Goal: Check status: Check status

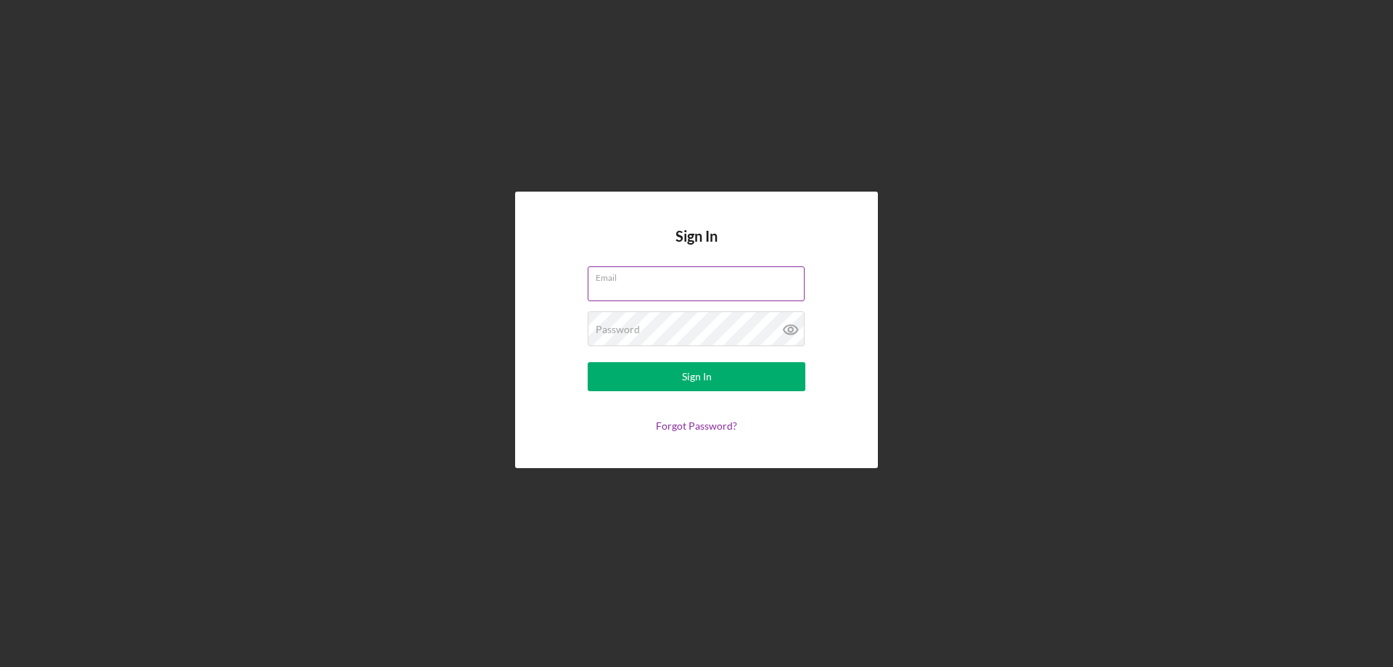
click at [615, 284] on input "Email" at bounding box center [696, 283] width 217 height 35
type input "[EMAIL_ADDRESS][DOMAIN_NAME]"
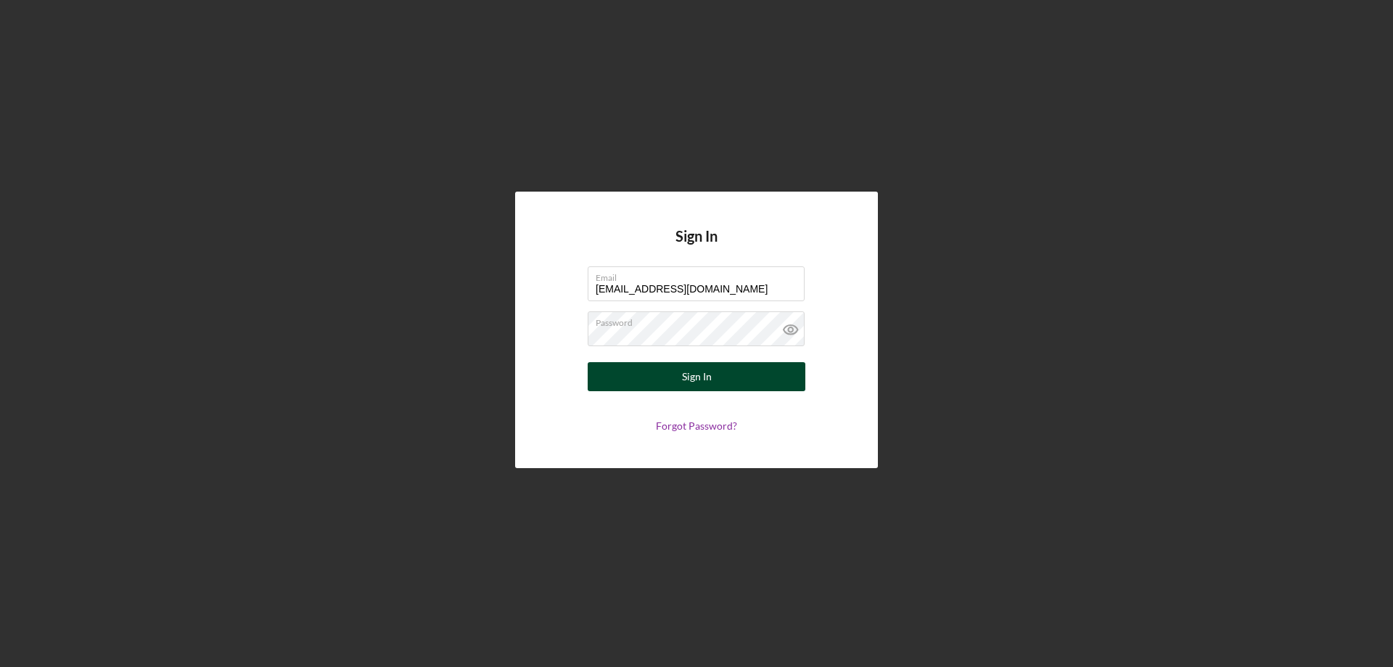
click at [695, 377] on div "Sign In" at bounding box center [697, 376] width 30 height 29
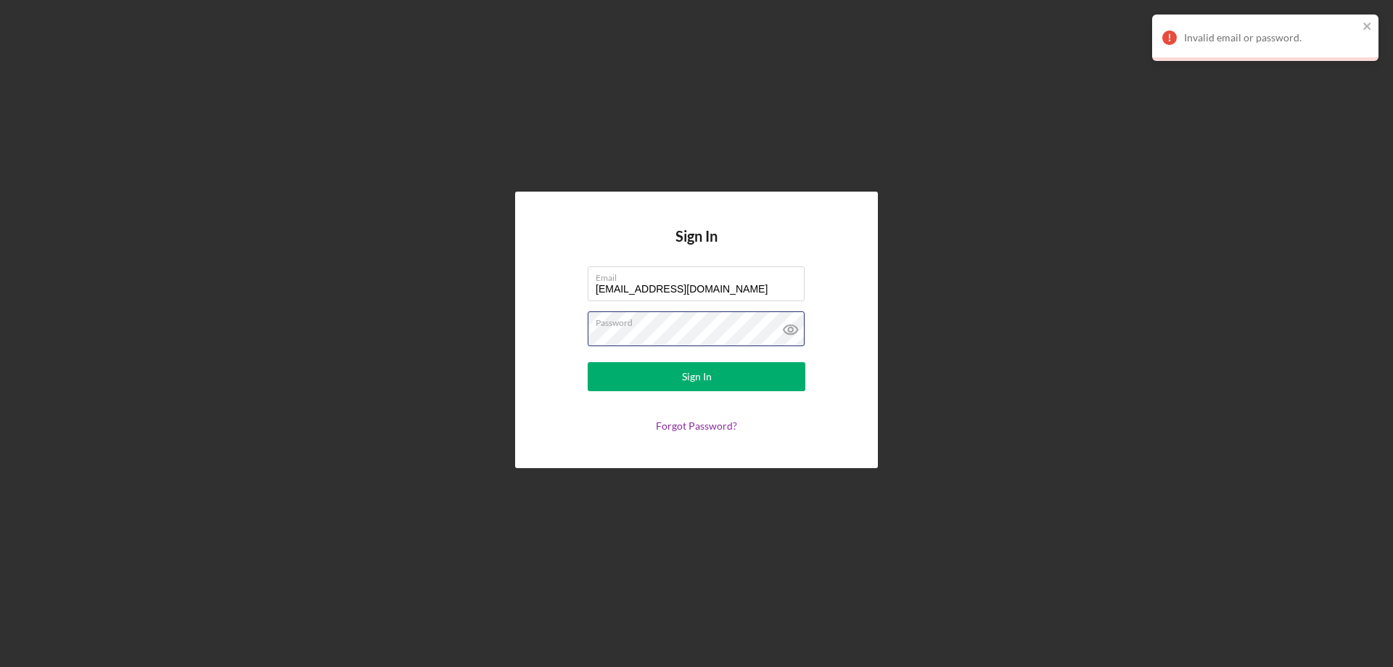
click at [435, 316] on div "Sign In Email [EMAIL_ADDRESS][DOMAIN_NAME] Password Sign In Forgot Password?" at bounding box center [696, 330] width 1379 height 660
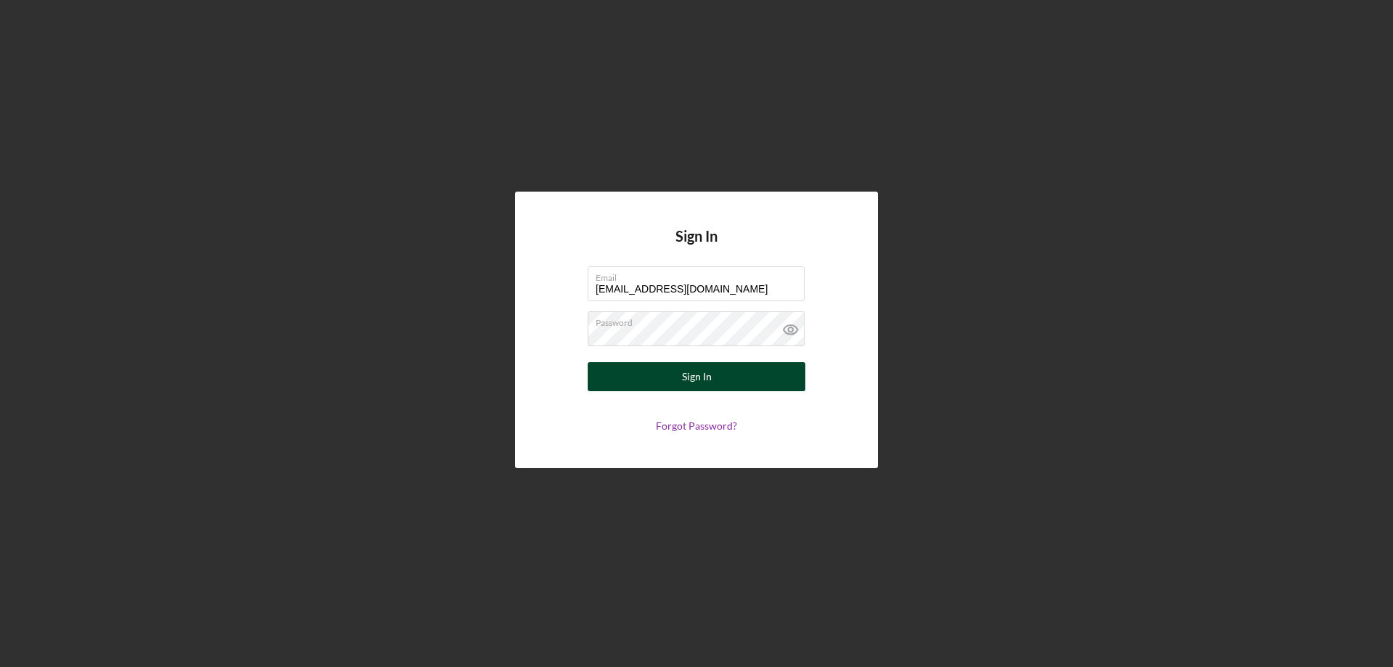
click at [697, 378] on div "Sign In" at bounding box center [697, 376] width 30 height 29
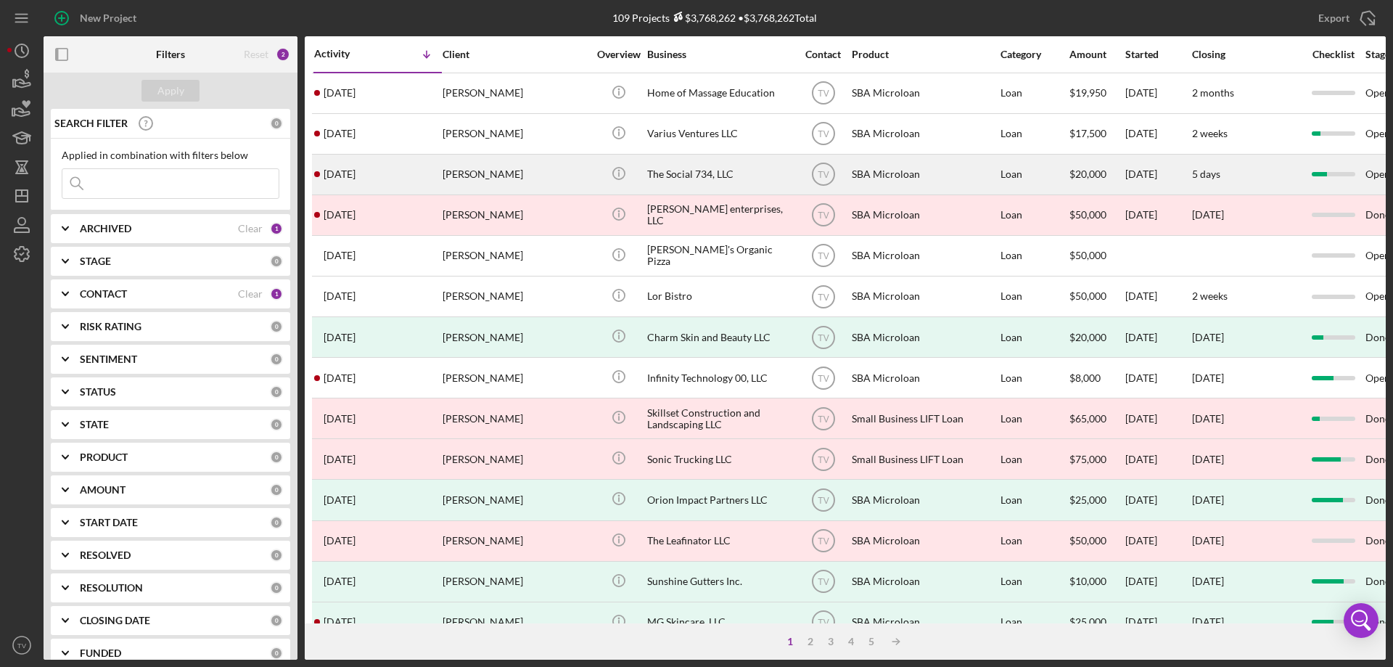
click at [356, 173] on time "[DATE]" at bounding box center [340, 174] width 32 height 12
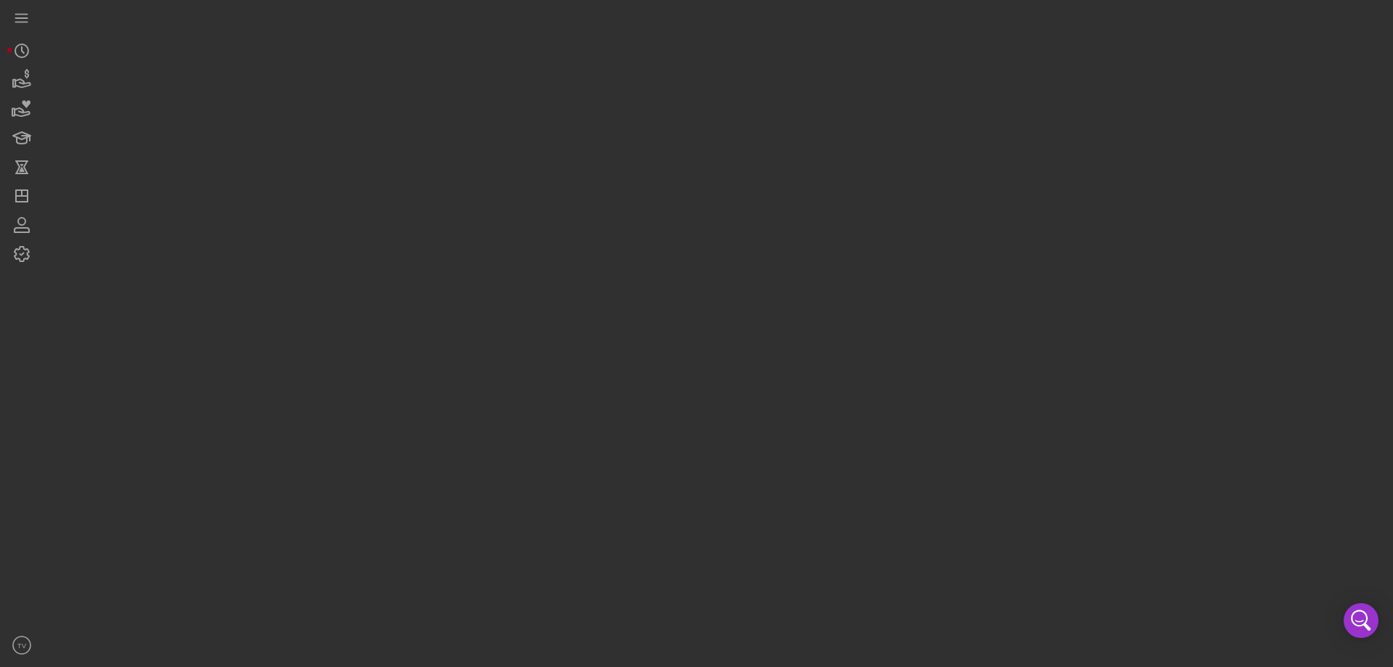
click at [358, 173] on div at bounding box center [715, 330] width 1343 height 660
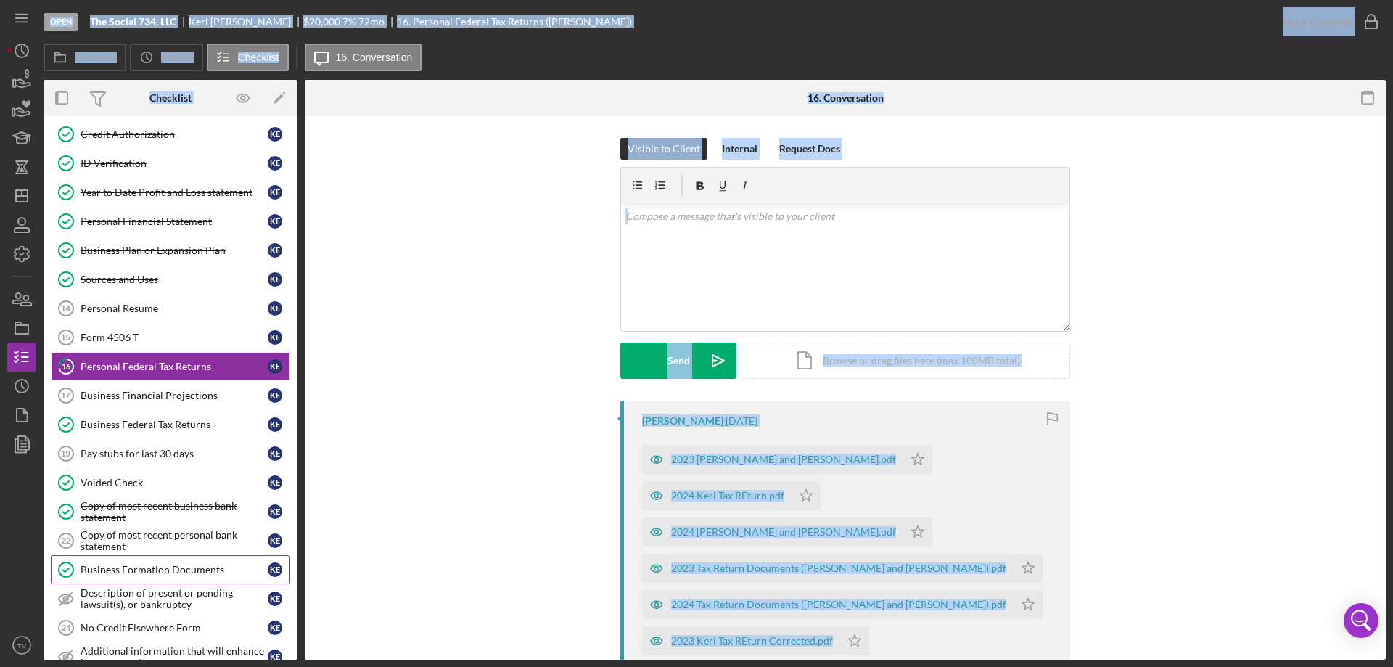
scroll to position [290, 0]
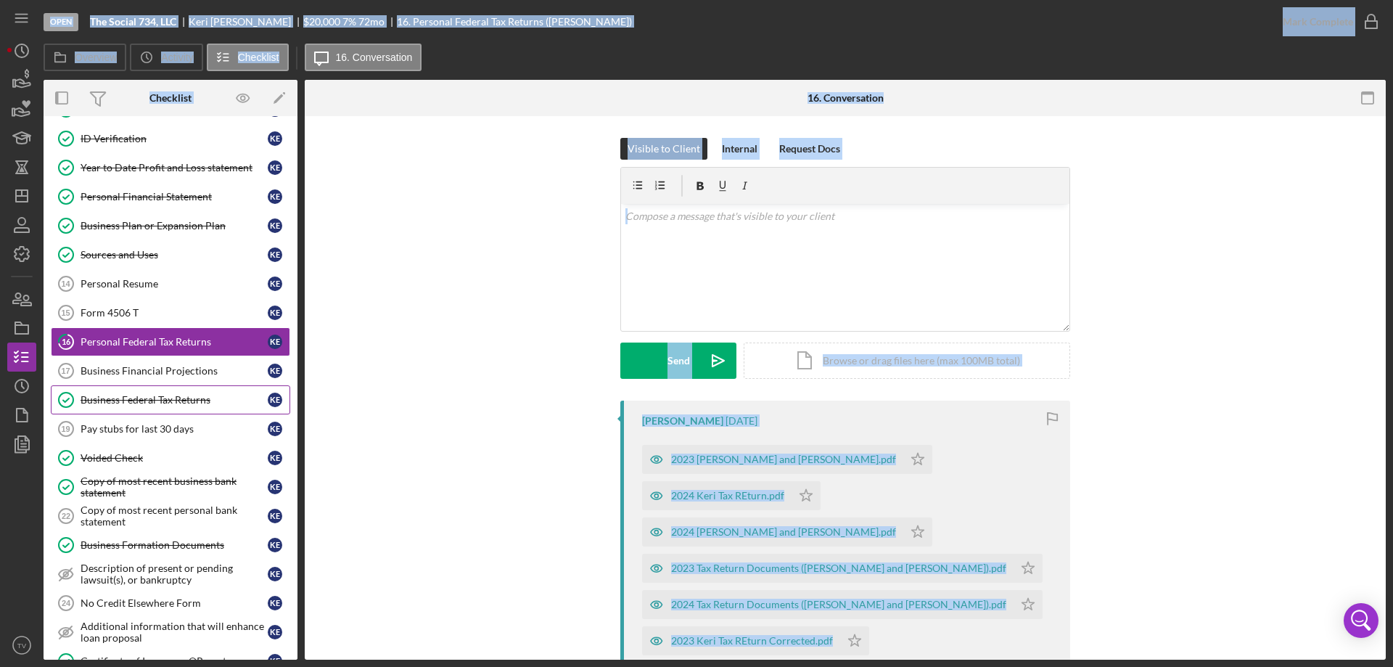
click at [131, 401] on div "Business Federal Tax Returns" at bounding box center [174, 400] width 187 height 12
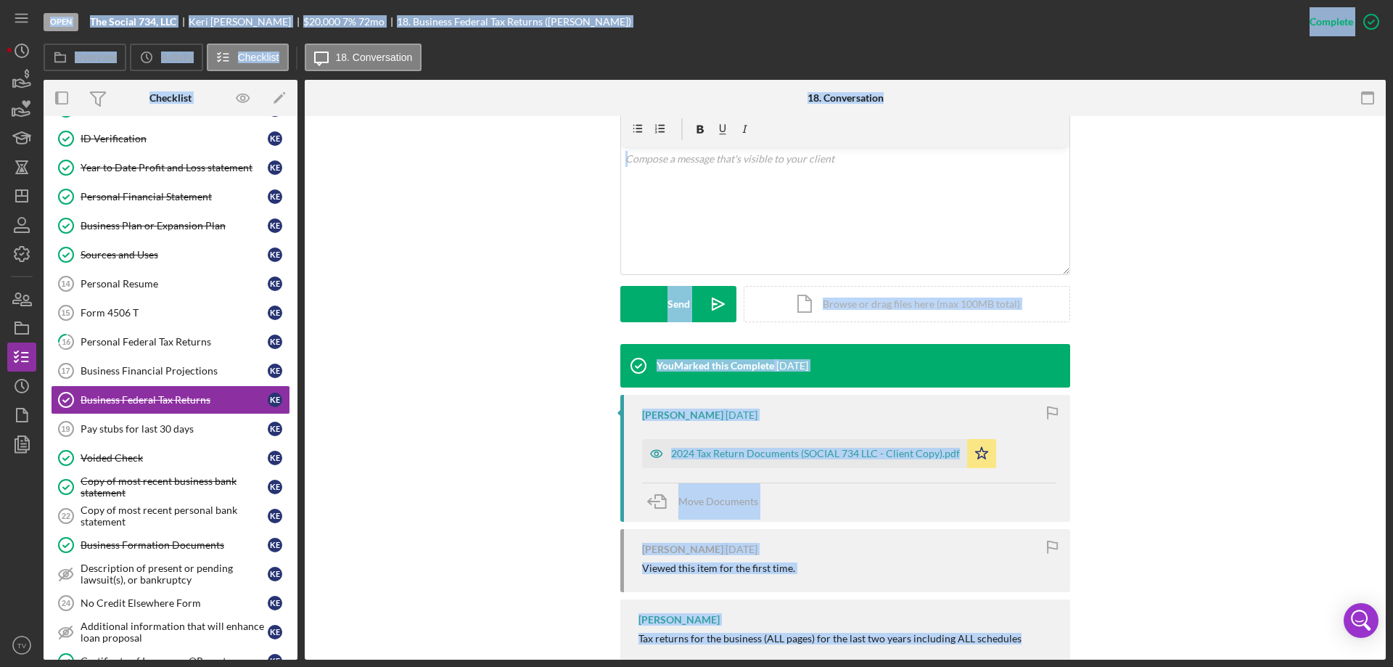
scroll to position [290, 0]
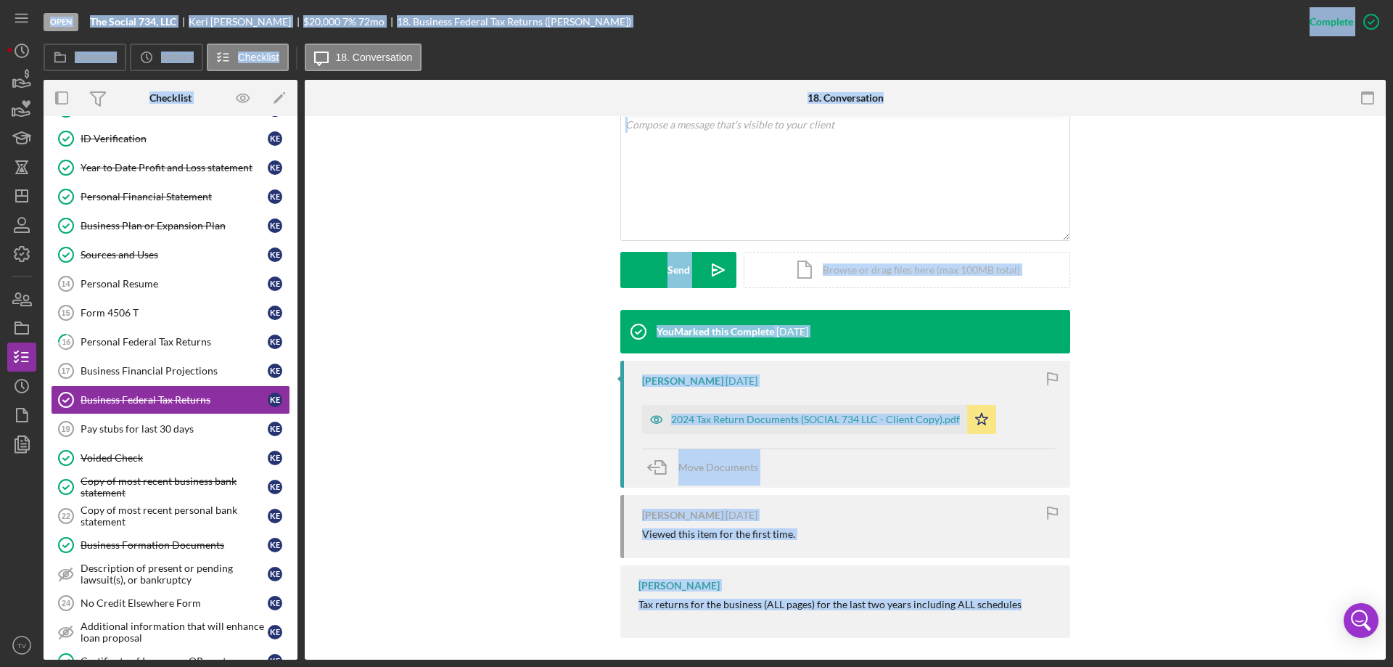
click at [515, 448] on div "You Marked this Complete [DATE] [PERSON_NAME] [DATE] 2024 Tax Return Documents …" at bounding box center [846, 477] width 1038 height 335
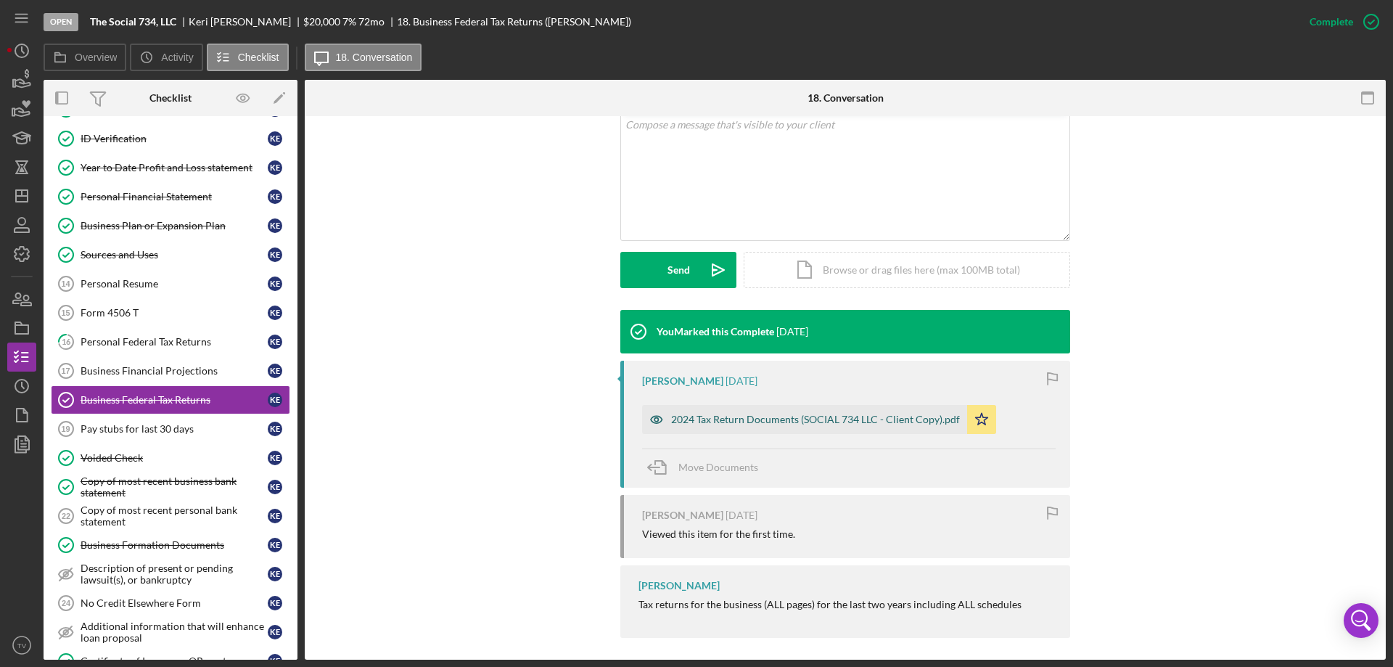
click at [773, 412] on div "2024 Tax Return Documents (SOCIAL 734 LLC - Client Copy).pdf" at bounding box center [804, 419] width 325 height 29
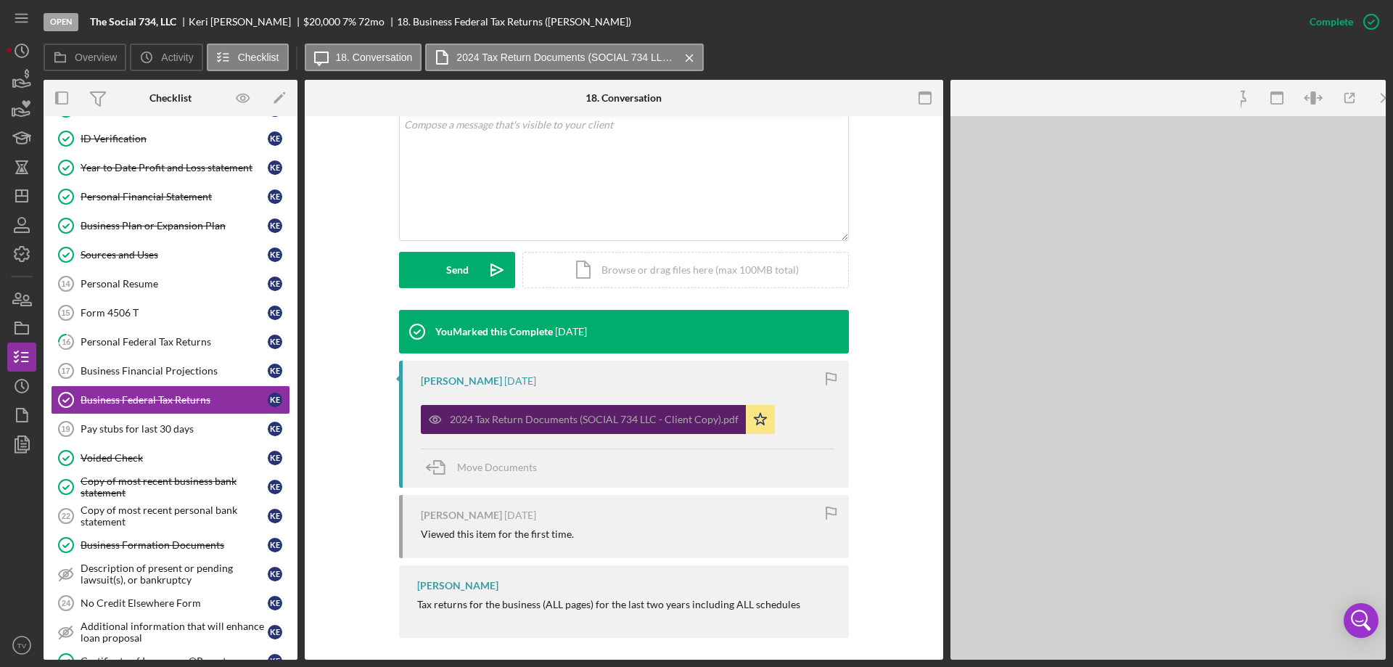
click at [773, 412] on div "2024 Tax Return Documents (SOCIAL 734 LLC - Client Copy).pdf Icon/Star" at bounding box center [601, 416] width 361 height 36
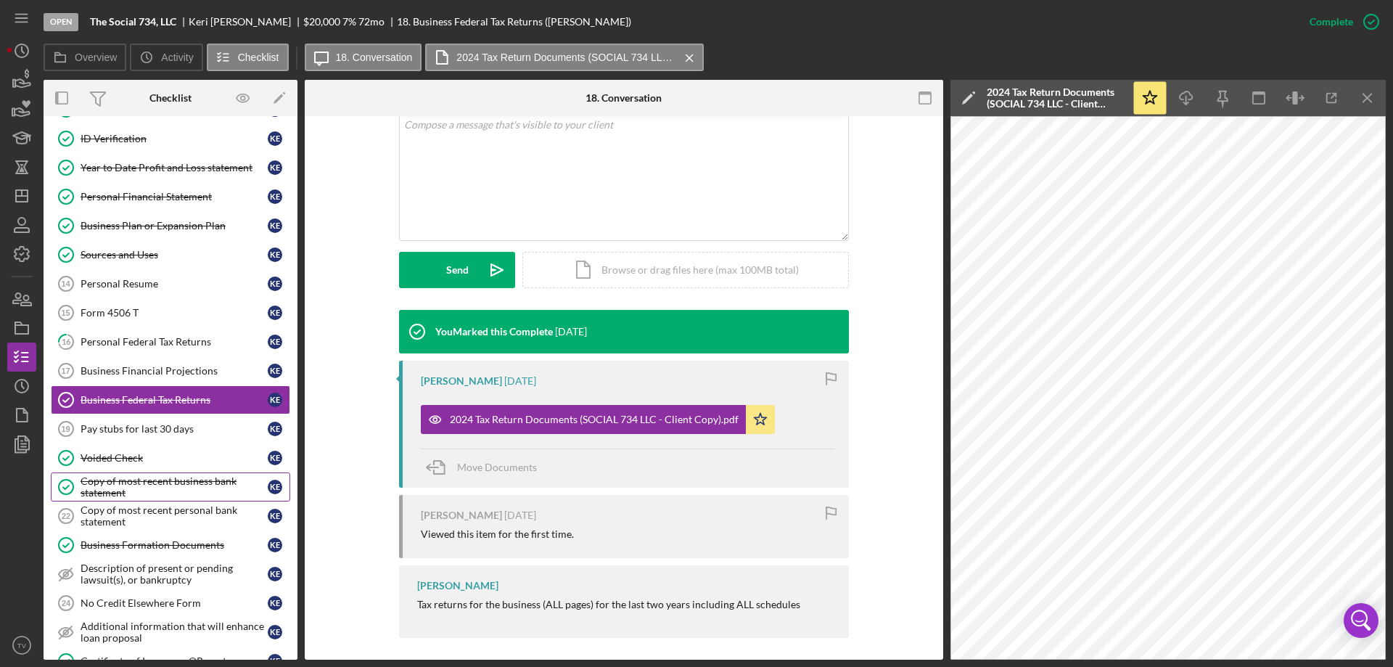
click at [118, 488] on div "Copy of most recent business bank statement" at bounding box center [174, 486] width 187 height 23
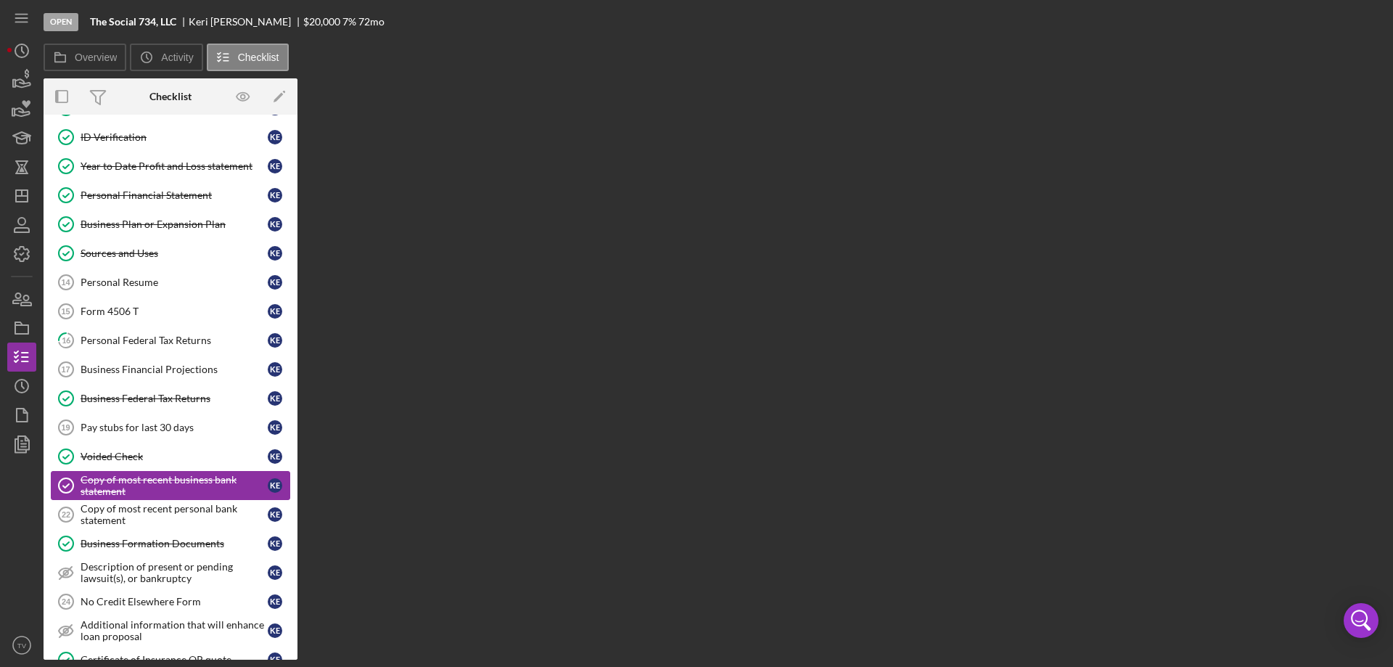
click at [118, 488] on div "Copy of most recent business bank statement" at bounding box center [174, 485] width 187 height 23
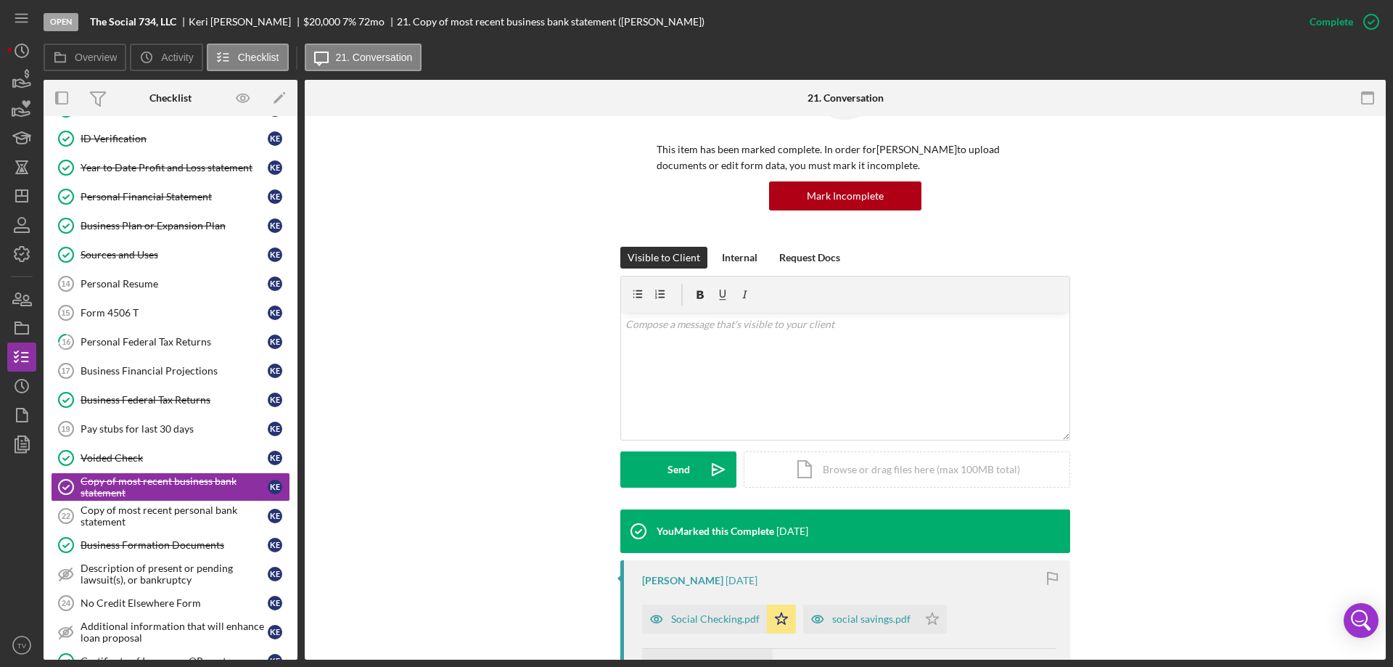
scroll to position [290, 0]
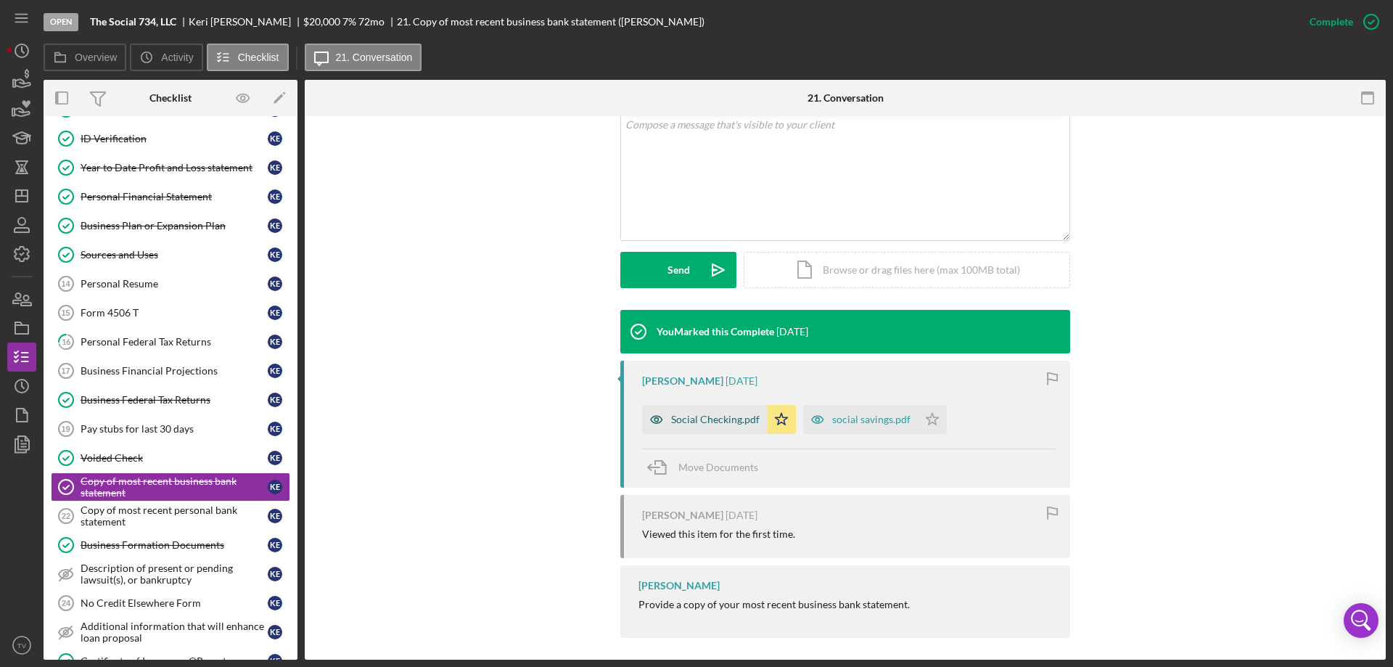
click at [705, 419] on div "Social Checking.pdf" at bounding box center [715, 420] width 89 height 12
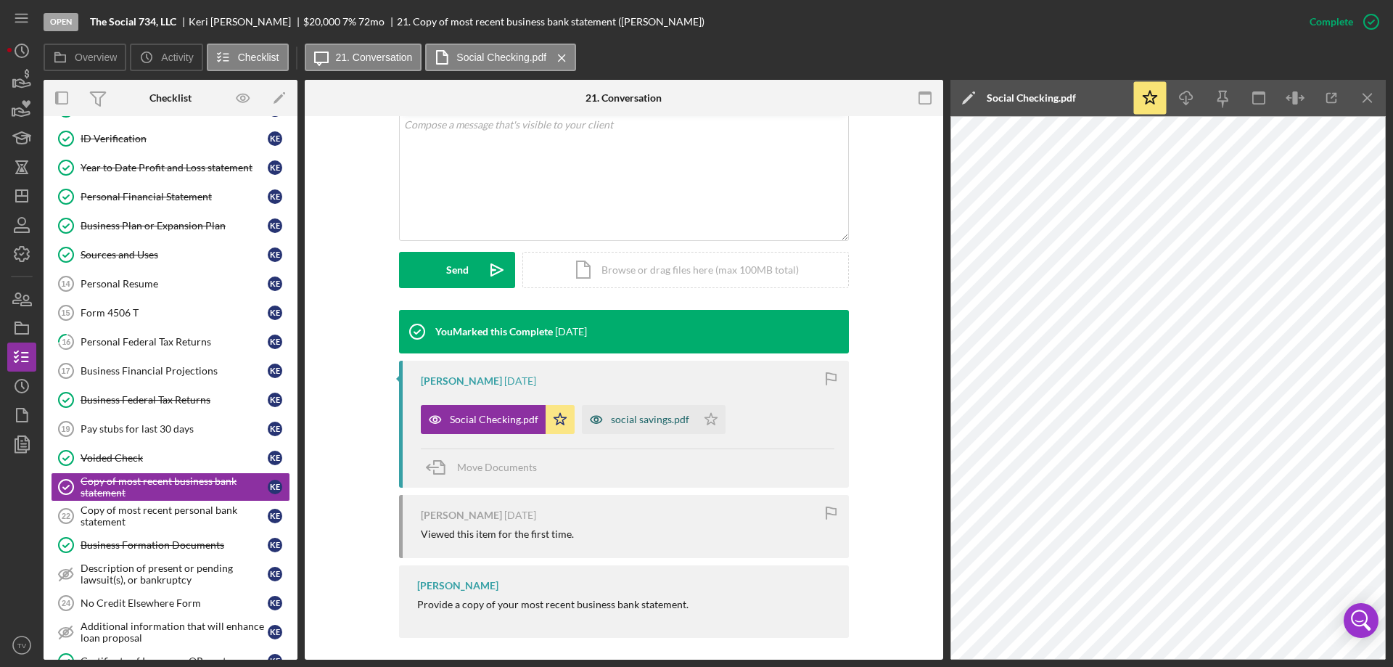
click at [645, 418] on div "social savings.pdf" at bounding box center [650, 420] width 78 height 12
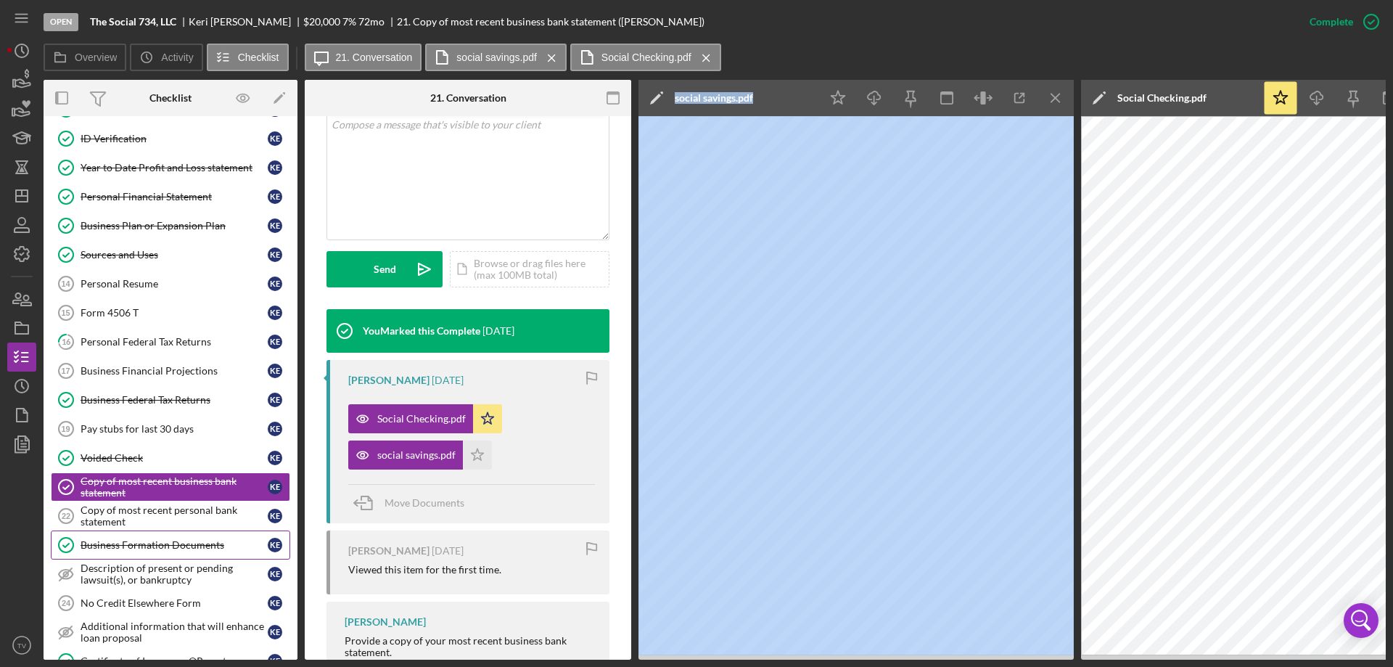
click at [141, 543] on div "Business Formation Documents" at bounding box center [174, 545] width 187 height 12
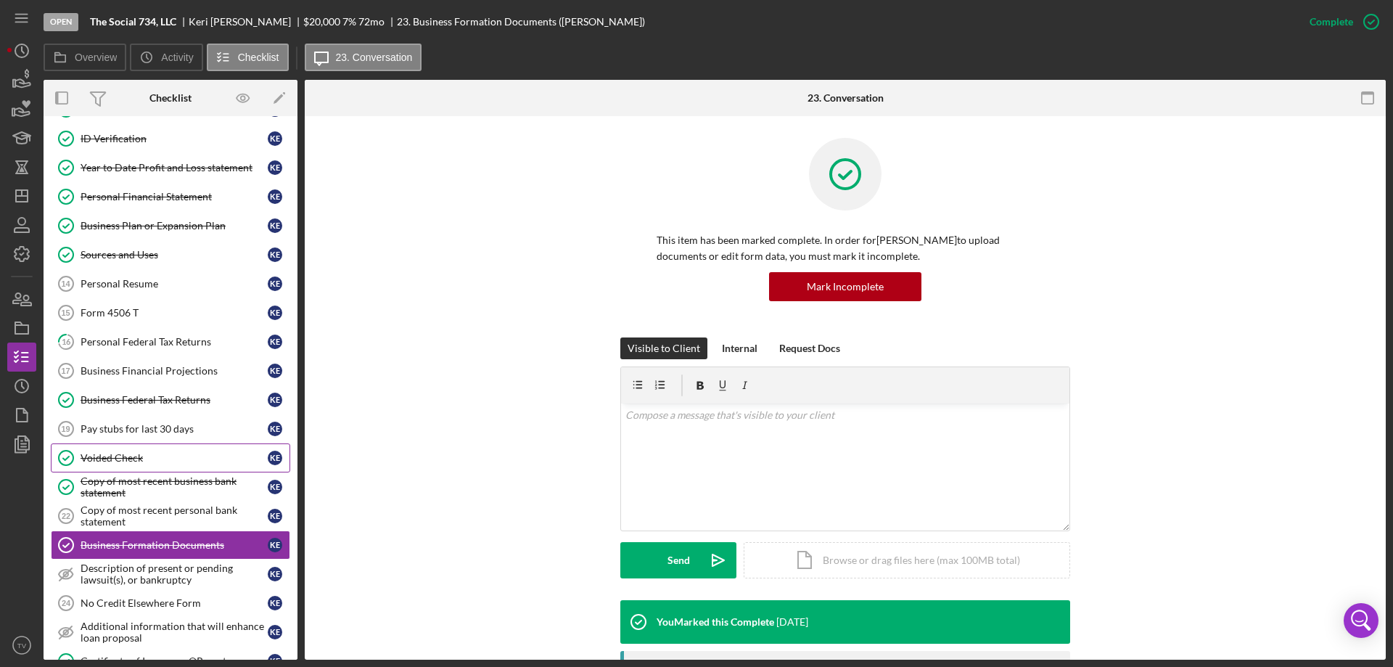
click at [147, 456] on div "Voided Check" at bounding box center [174, 458] width 187 height 12
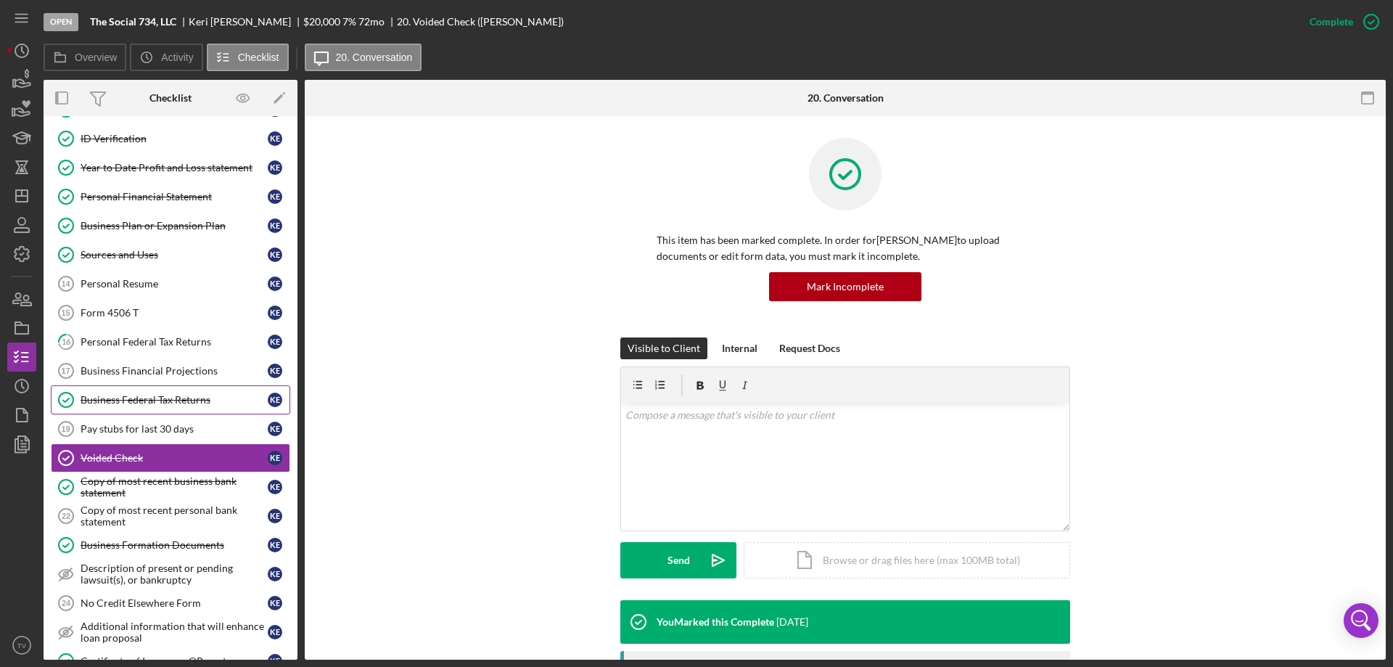
click at [157, 400] on div "Business Federal Tax Returns" at bounding box center [174, 400] width 187 height 12
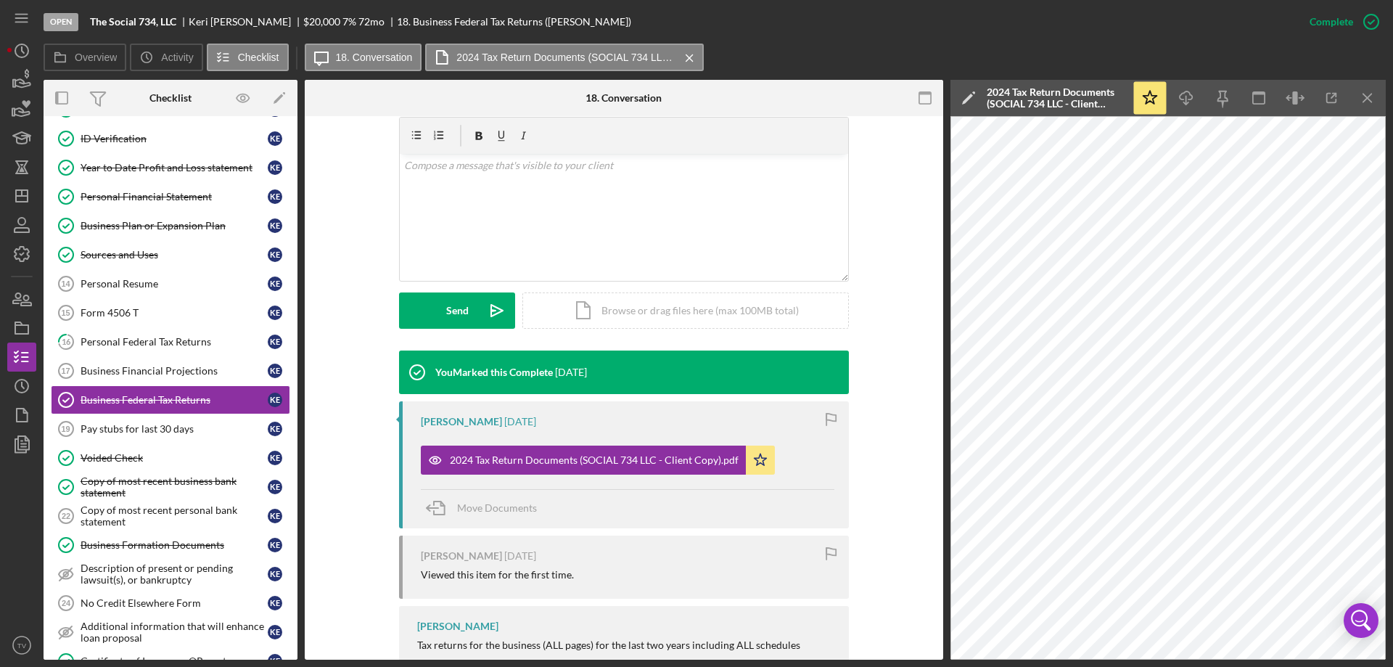
scroll to position [298, 0]
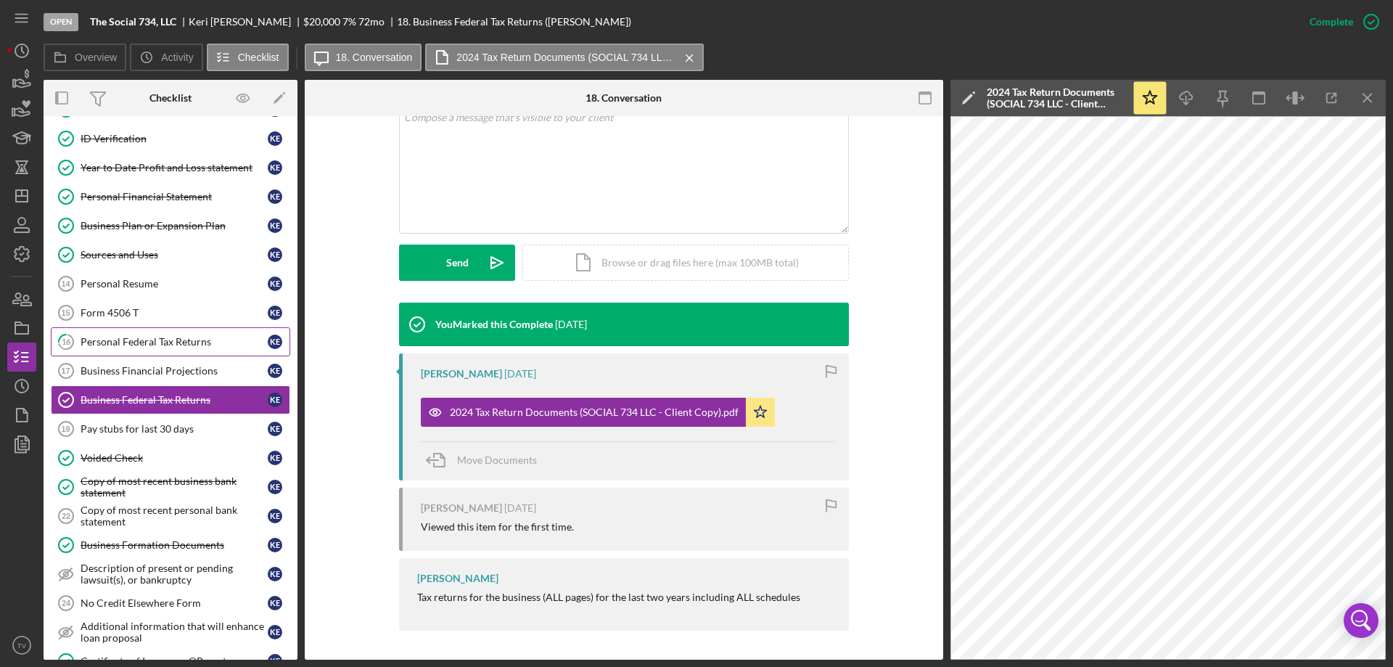
click at [112, 340] on div "Personal Federal Tax Returns" at bounding box center [174, 342] width 187 height 12
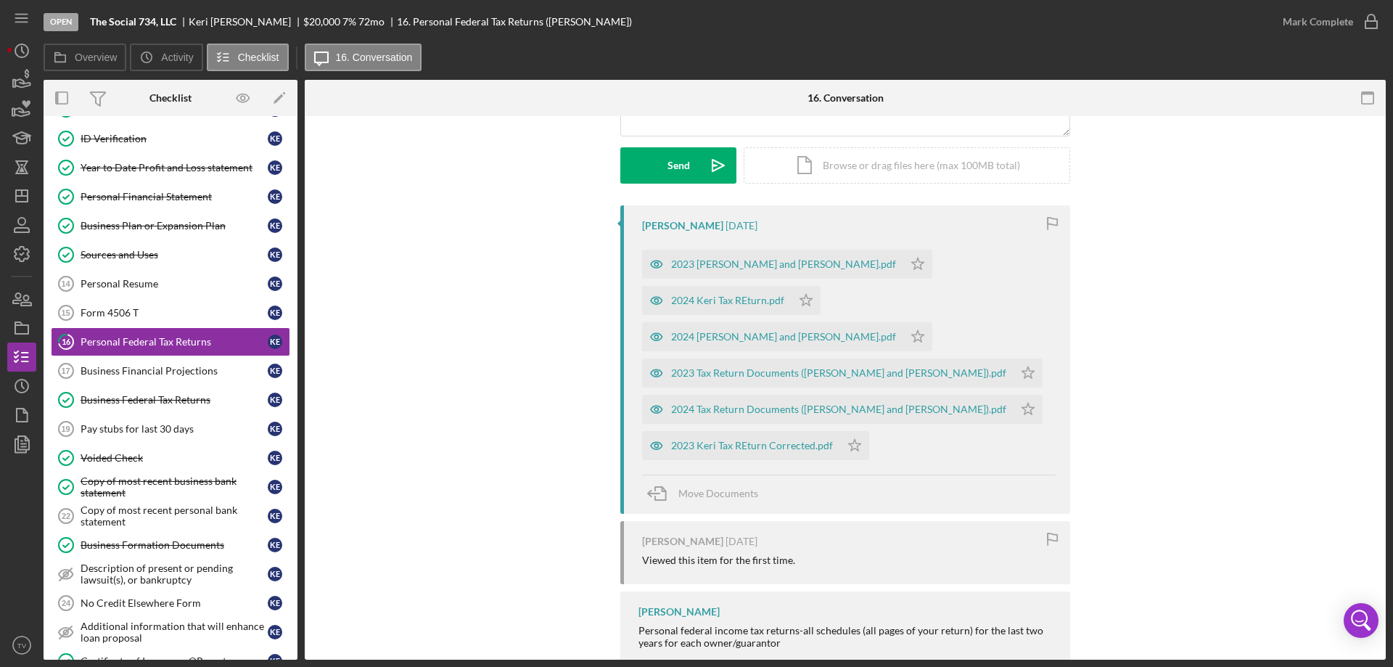
scroll to position [123, 0]
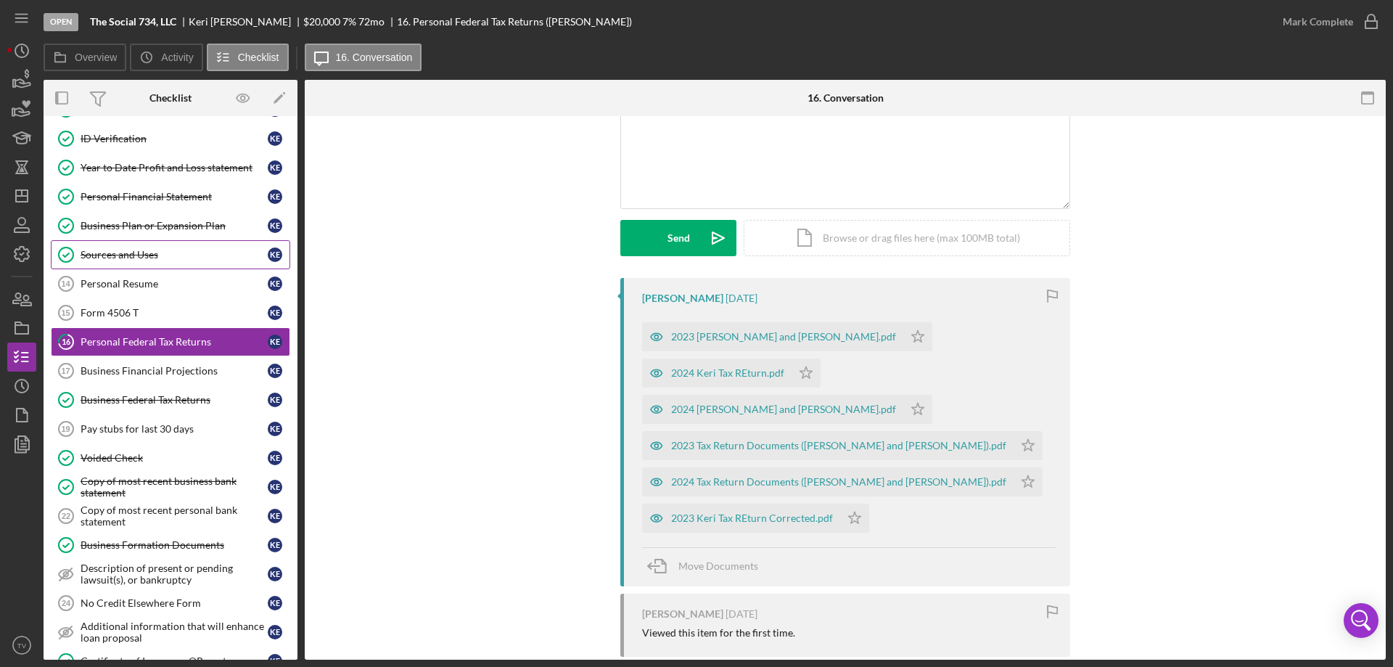
click at [113, 259] on div "Sources and Uses" at bounding box center [174, 255] width 187 height 12
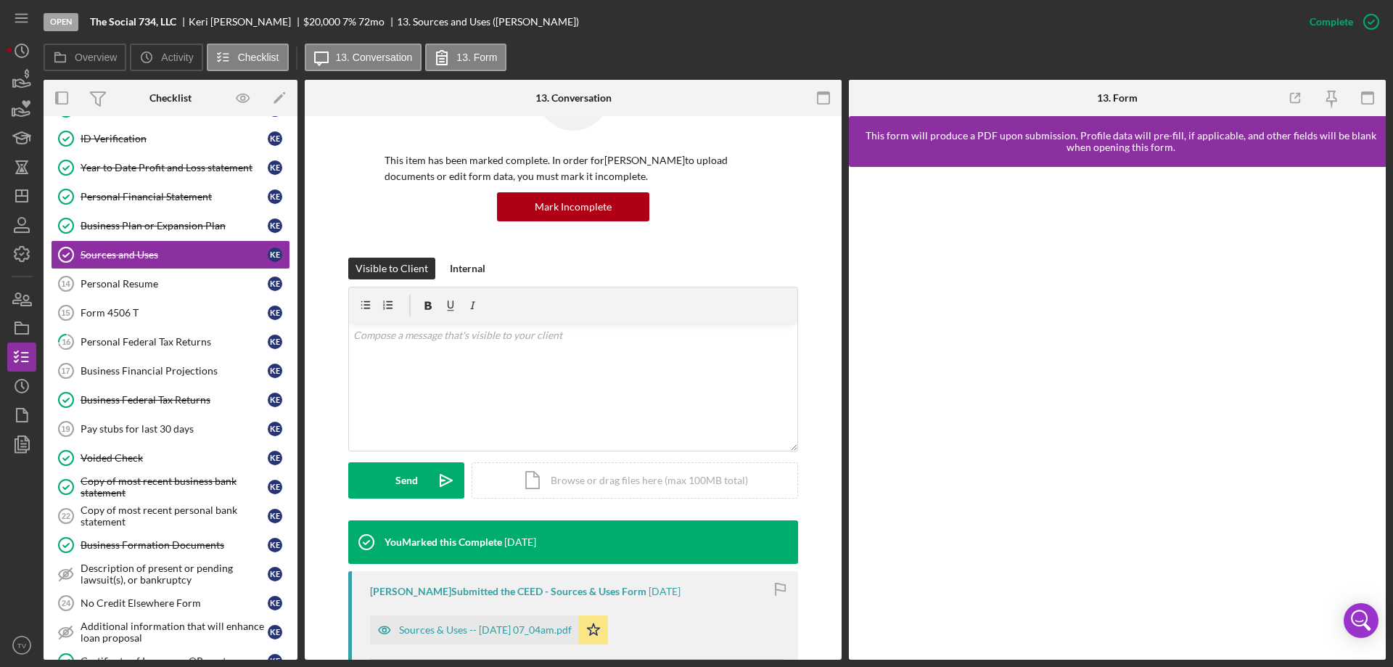
scroll to position [152, 0]
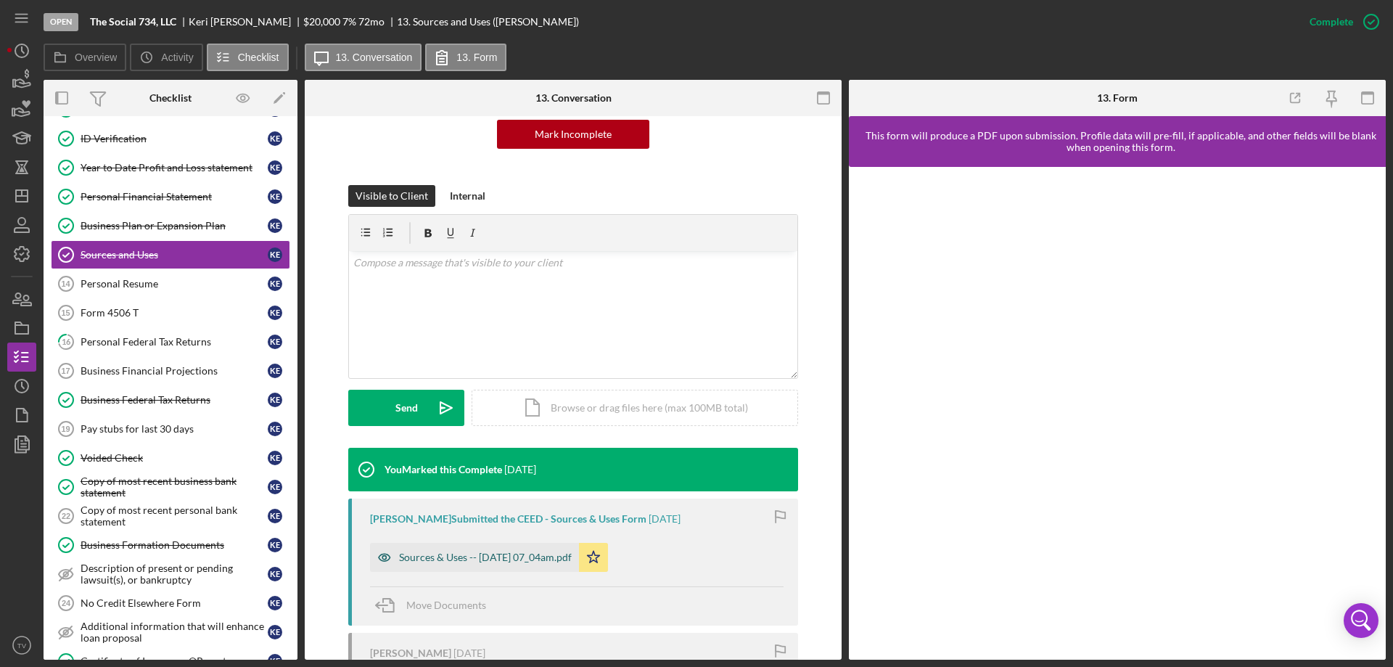
click at [445, 557] on div "Sources & Uses -- [DATE] 07_04am.pdf" at bounding box center [485, 558] width 173 height 12
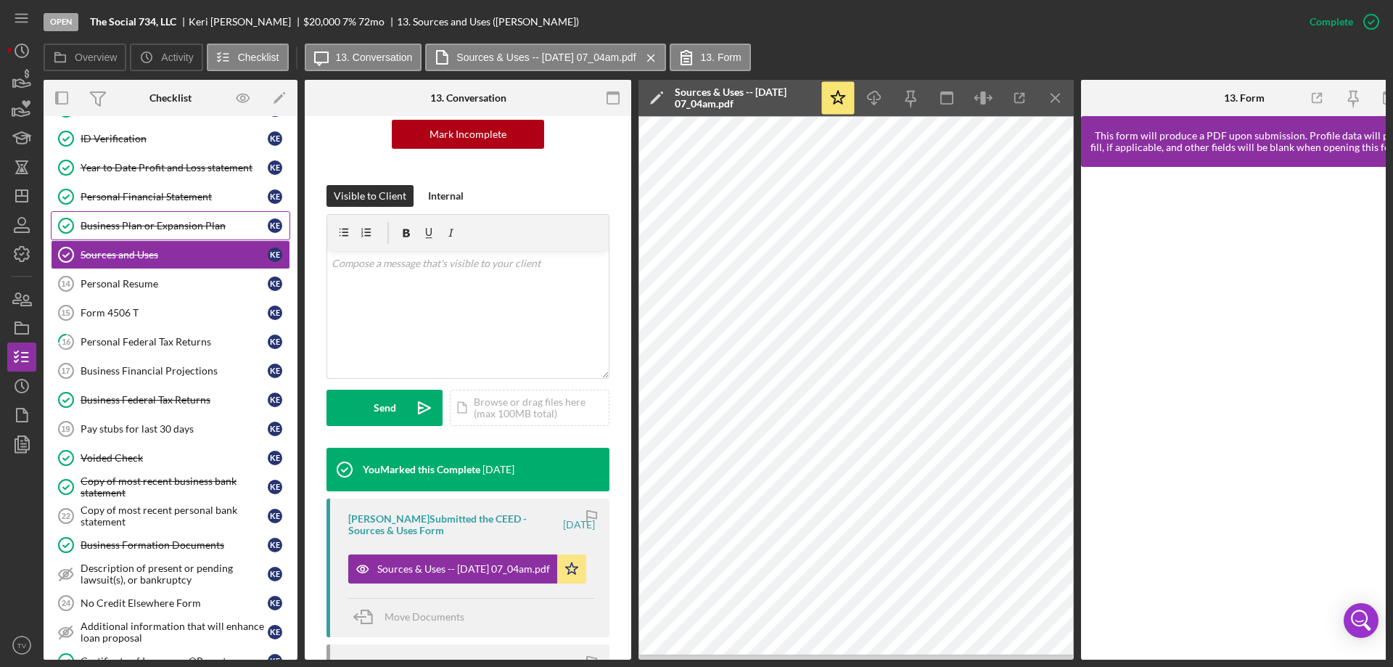
click at [120, 227] on div "Business Plan or Expansion Plan" at bounding box center [174, 226] width 187 height 12
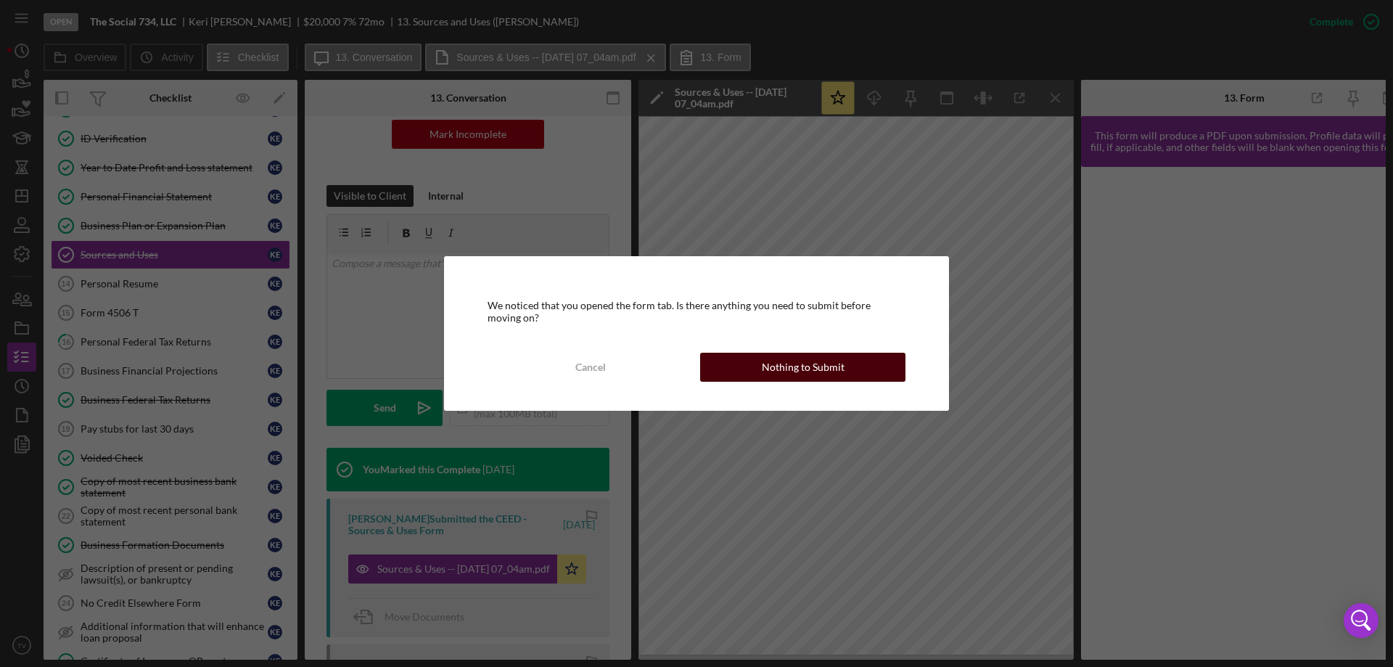
click at [857, 368] on button "Nothing to Submit" at bounding box center [802, 367] width 205 height 29
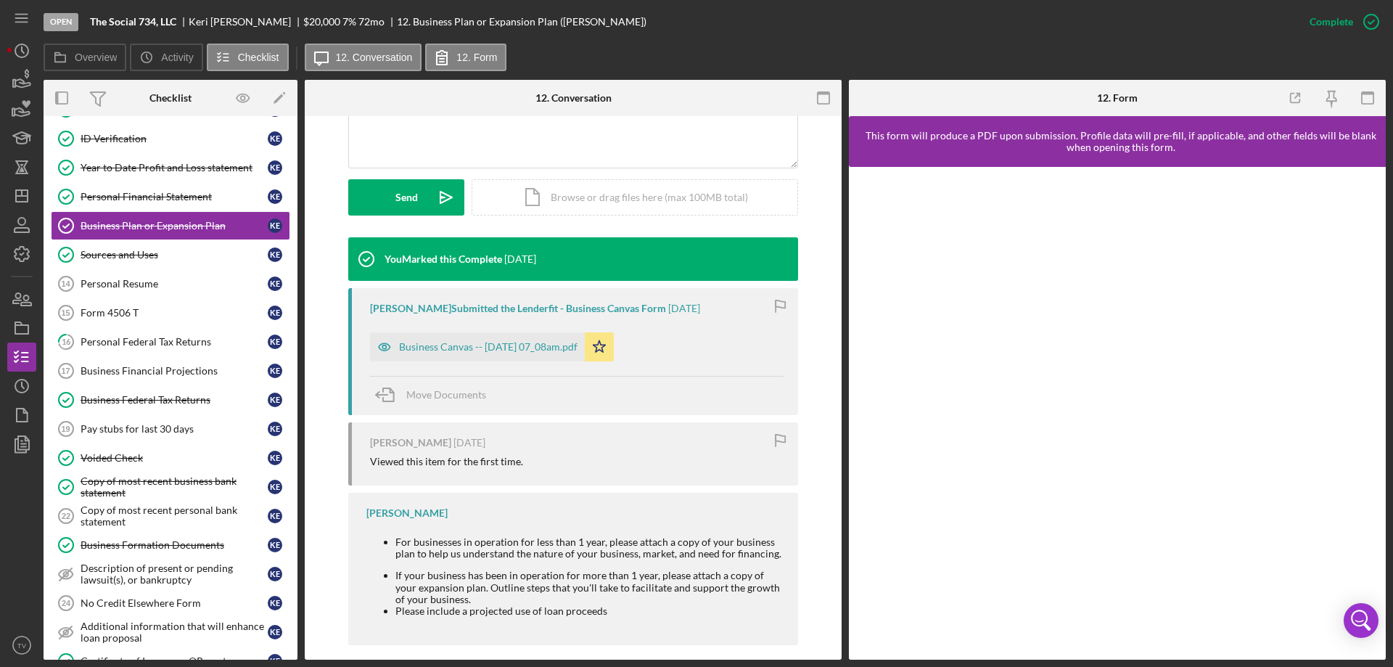
scroll to position [377, 0]
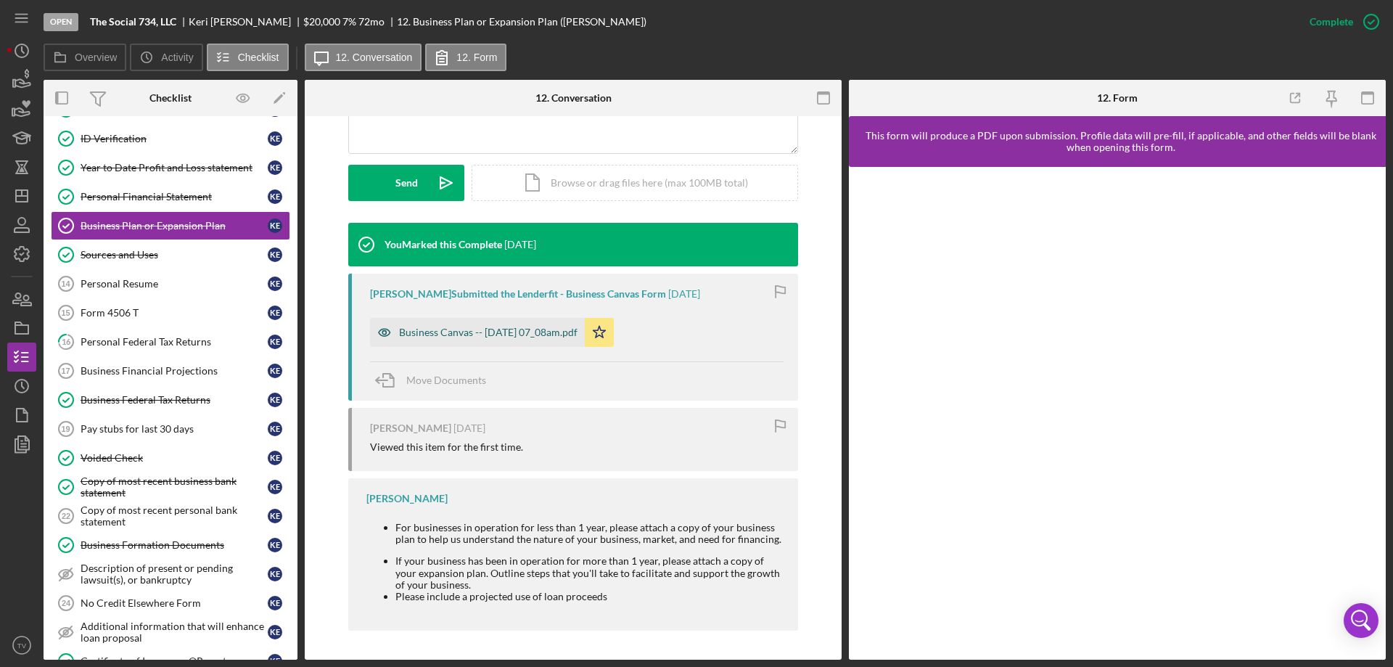
click at [441, 332] on div "Business Canvas -- [DATE] 07_08am.pdf" at bounding box center [488, 333] width 179 height 12
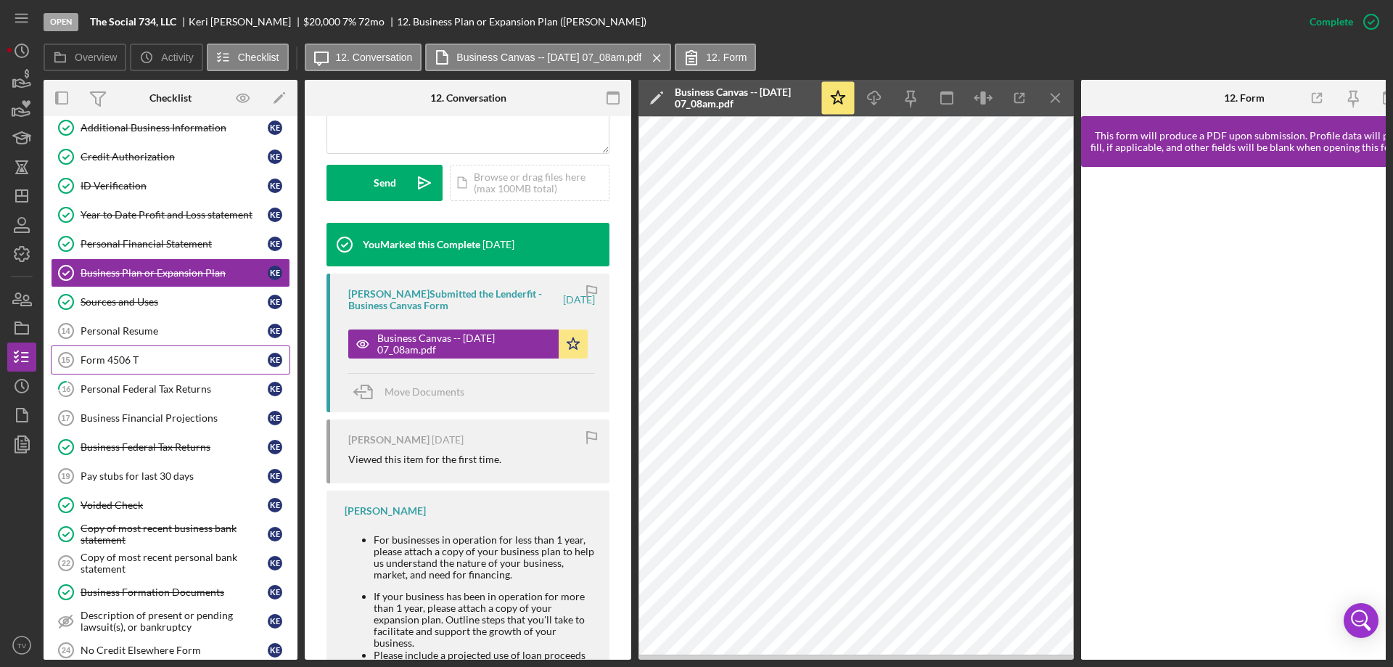
scroll to position [218, 0]
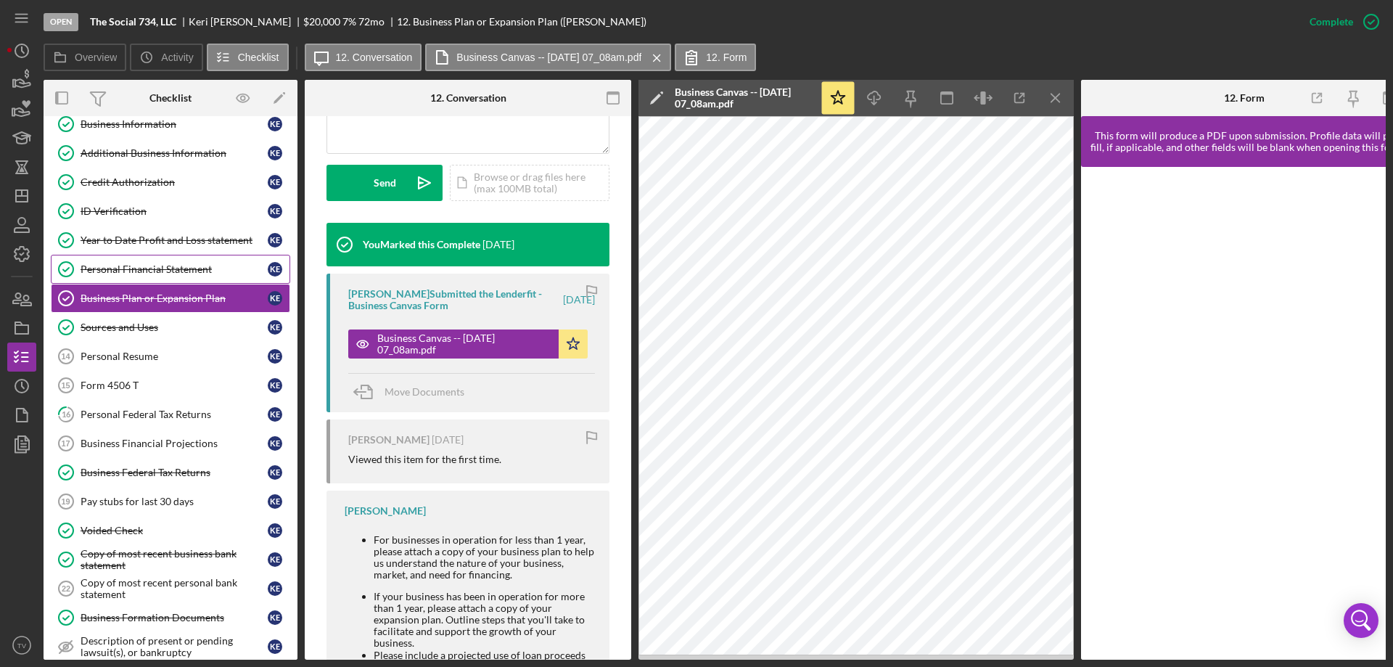
click at [120, 267] on div "Personal Financial Statement" at bounding box center [174, 269] width 187 height 12
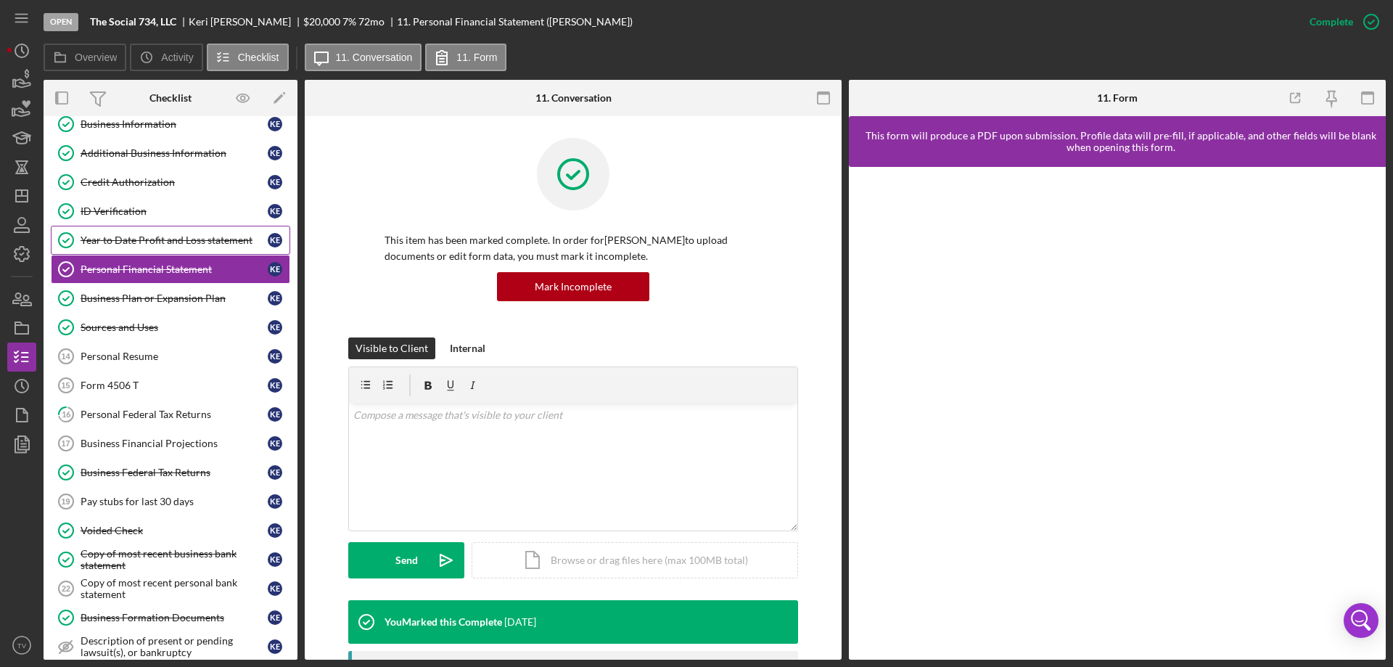
click at [128, 238] on div "Year to Date Profit and Loss statement" at bounding box center [174, 240] width 187 height 12
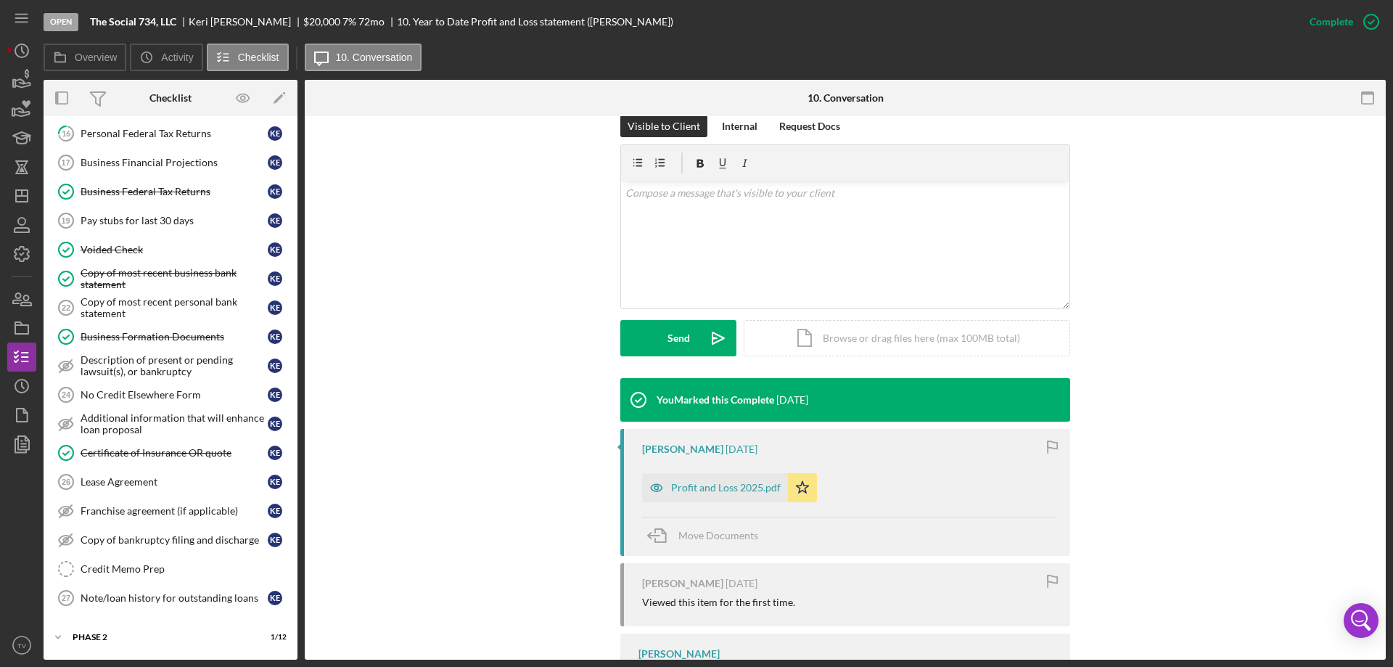
scroll to position [418, 0]
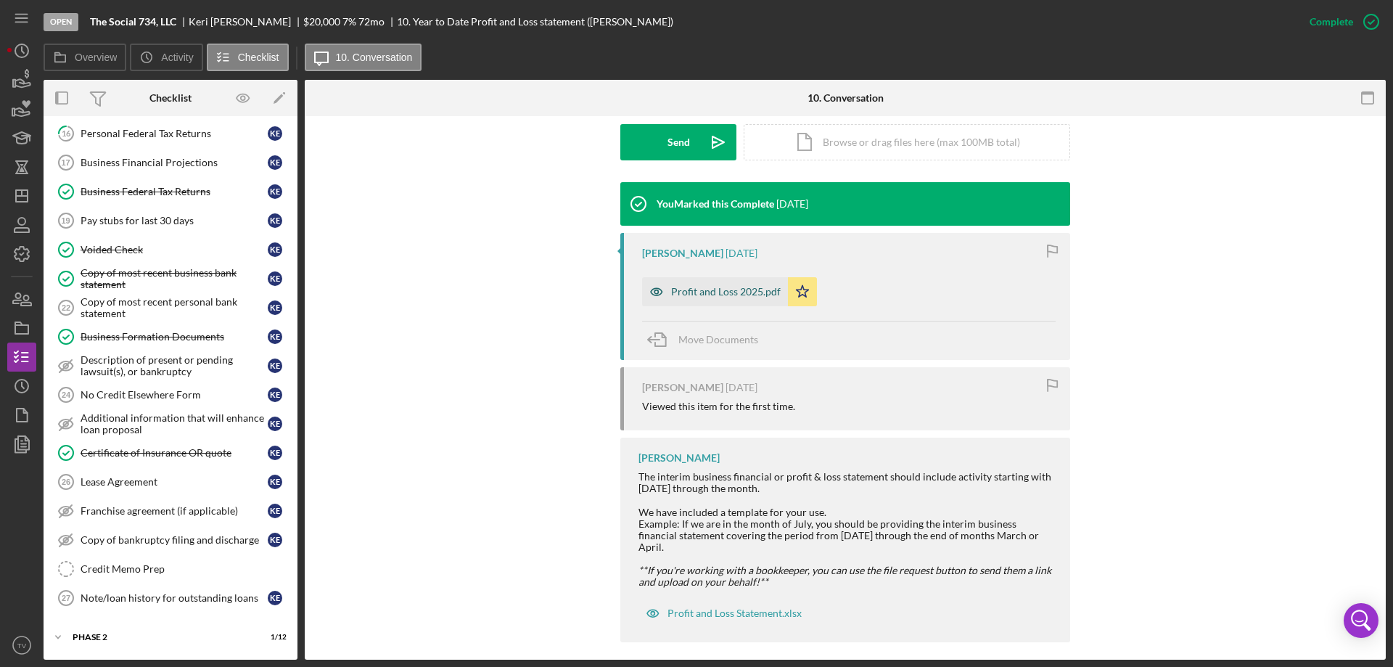
click at [700, 279] on div "Profit and Loss 2025.pdf" at bounding box center [715, 291] width 146 height 29
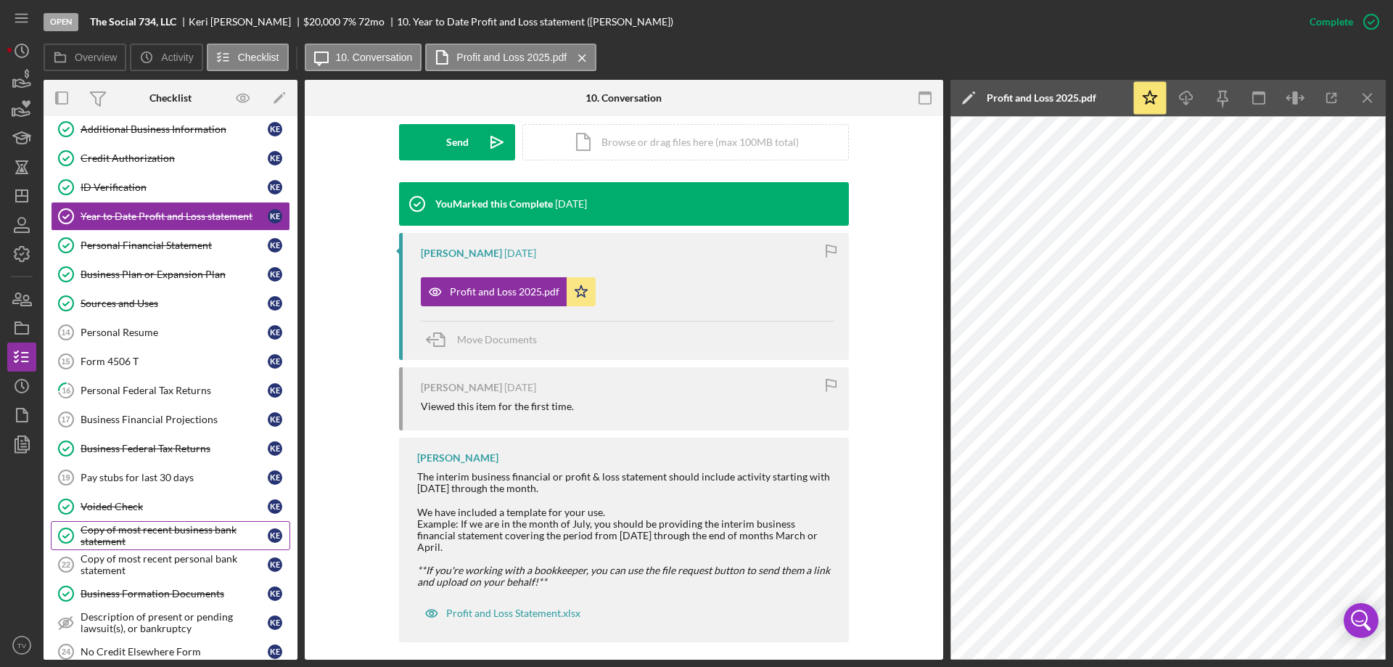
scroll to position [208, 0]
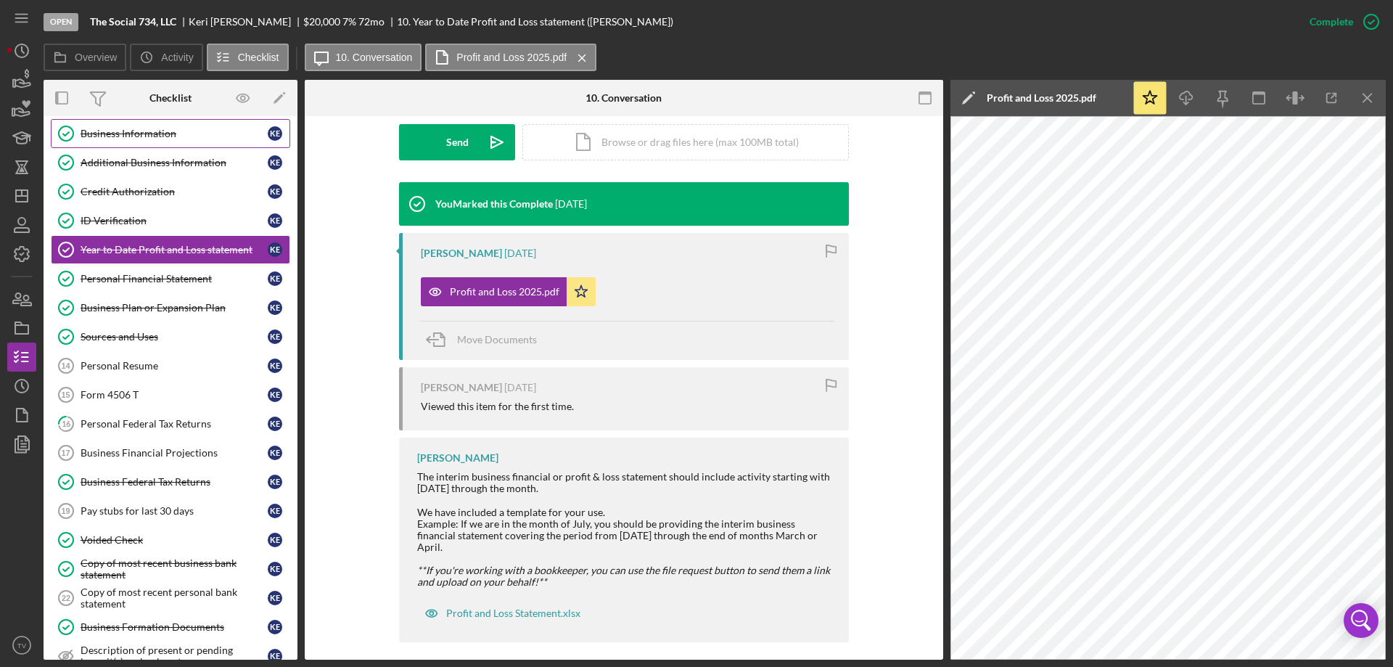
click at [131, 132] on div "Business Information" at bounding box center [174, 134] width 187 height 12
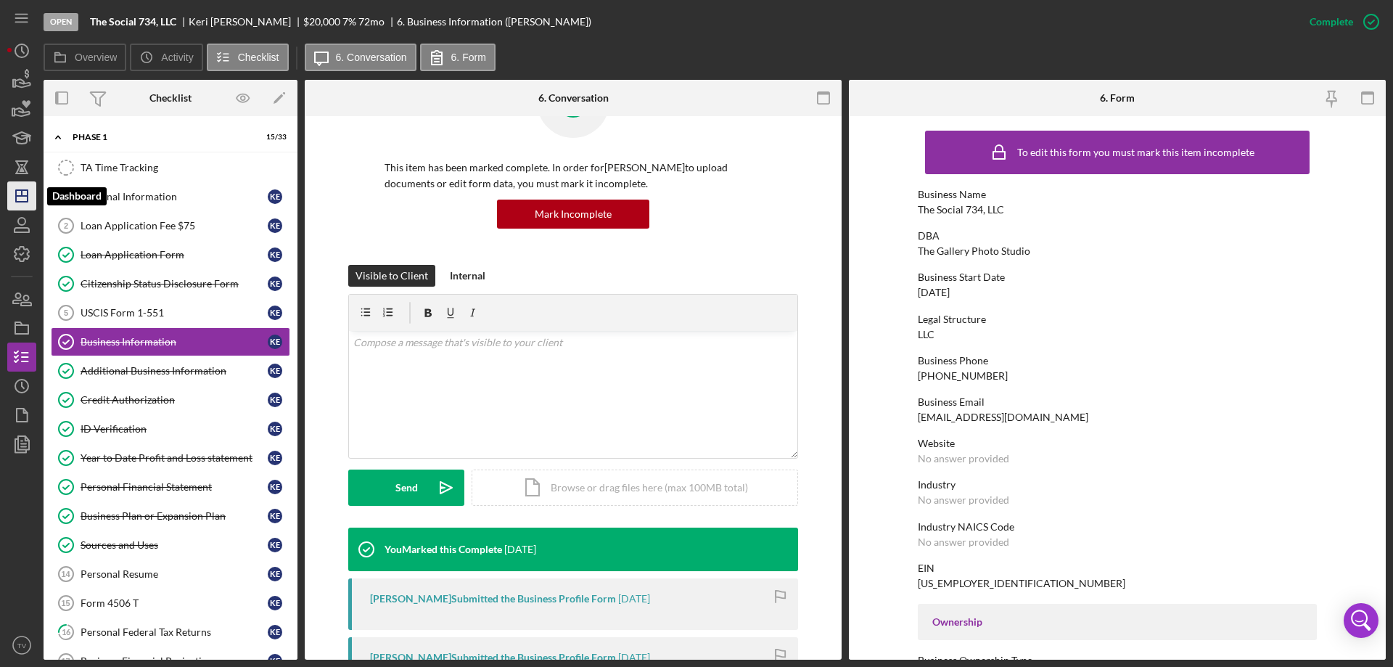
click at [27, 199] on polygon "button" at bounding box center [22, 196] width 12 height 12
